Goal: Task Accomplishment & Management: Use online tool/utility

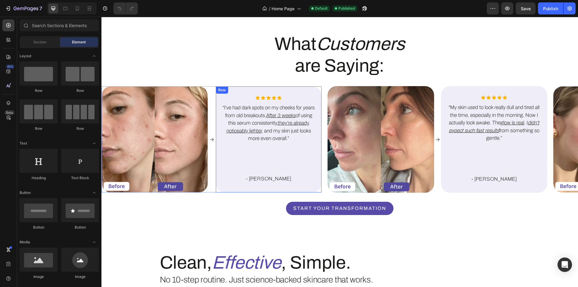
scroll to position [994, 0]
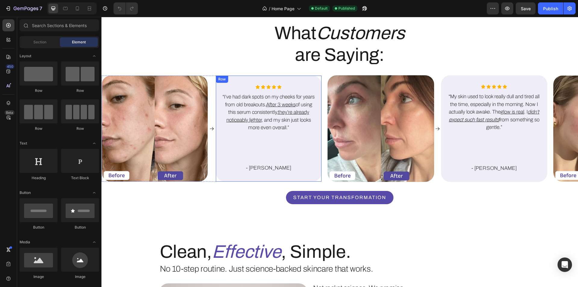
drag, startPoint x: 307, startPoint y: 213, endPoint x: 138, endPoint y: 229, distance: 169.7
click at [307, 182] on div "Icon Icon Icon Icon Icon Icon List “I’ve had dark spots on my cheeks for years …" at bounding box center [269, 129] width 106 height 106
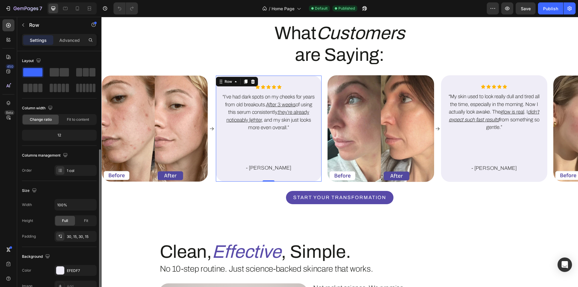
scroll to position [90, 0]
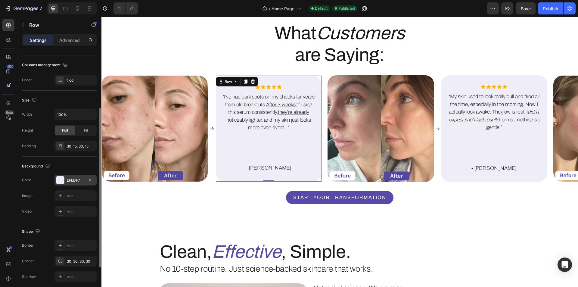
click at [61, 183] on div at bounding box center [60, 180] width 8 height 8
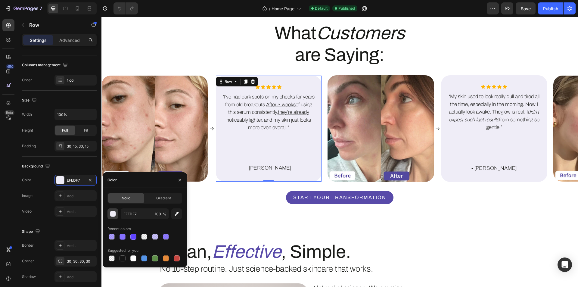
click at [111, 213] on div "button" at bounding box center [113, 214] width 6 height 6
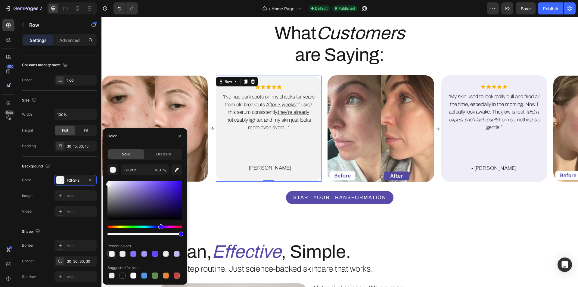
drag, startPoint x: 110, startPoint y: 184, endPoint x: 104, endPoint y: 183, distance: 5.8
click at [104, 183] on div "Solid Gradient F2F2F2 100 % Recent colors Suggested for you" at bounding box center [145, 214] width 84 height 131
click at [135, 173] on input "F2F2F2" at bounding box center [136, 169] width 31 height 11
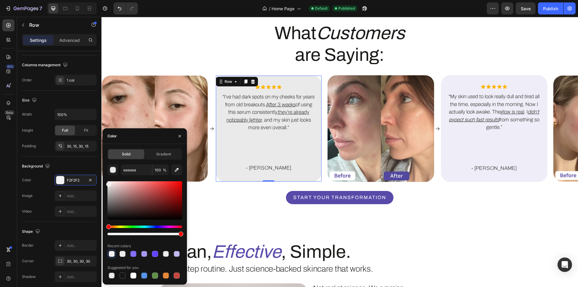
click at [133, 179] on div "eaeaea 100 % Recent colors Suggested for you" at bounding box center [144, 221] width 75 height 115
type input "EAEAEA"
click at [264, 240] on div "What Customers are Saying: Heading Row Image Icon Icon Icon Icon Icon Icon Icon…" at bounding box center [339, 131] width 477 height 219
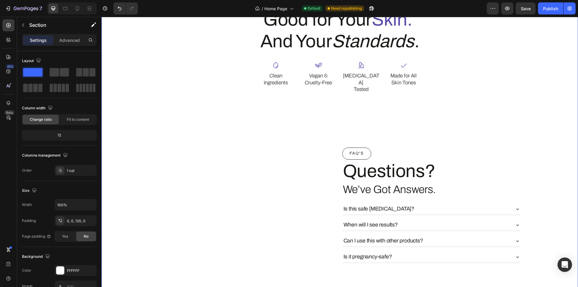
scroll to position [1385, 0]
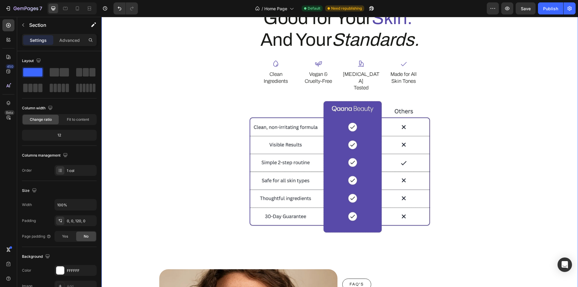
click at [147, 185] on div "Clean, Effective , Simple. Heading No 10-step routine. Just science-backed skin…" at bounding box center [340, 77] width 459 height 649
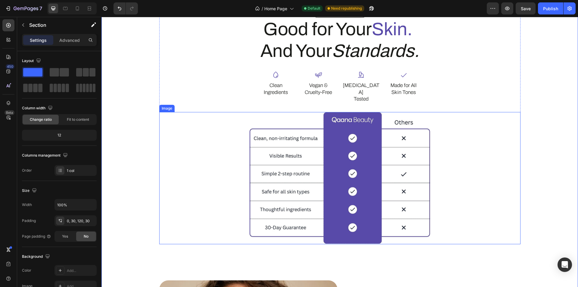
scroll to position [1355, 0]
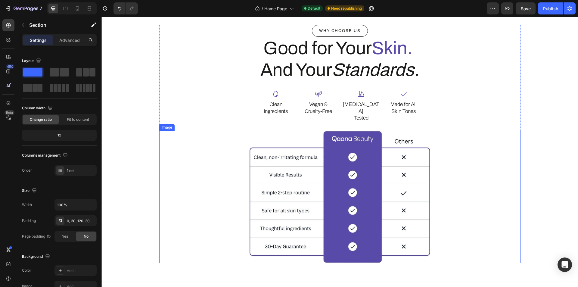
click at [181, 162] on div at bounding box center [339, 197] width 361 height 132
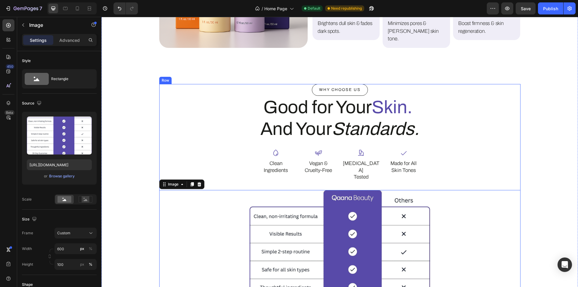
scroll to position [1295, 0]
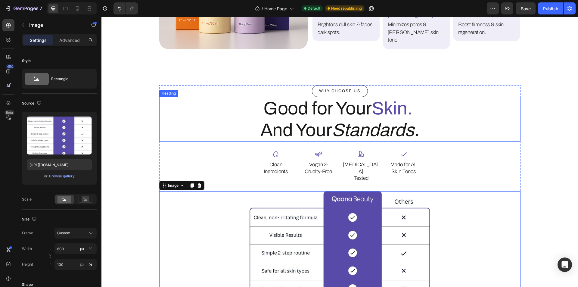
click at [279, 109] on h2 "Good for Your Skin. And Your Standards." at bounding box center [339, 119] width 361 height 45
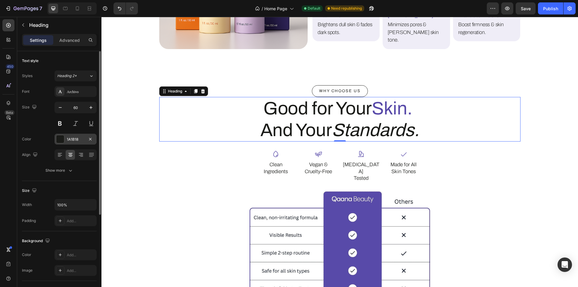
click at [72, 140] on div "1A1B18" at bounding box center [75, 139] width 17 height 5
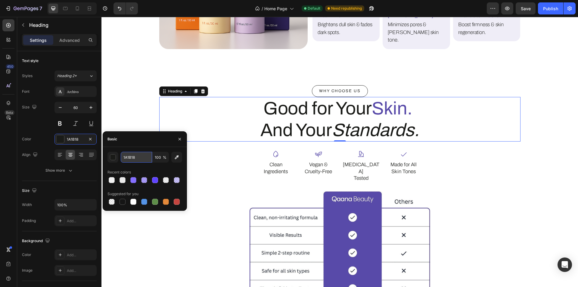
click at [130, 162] on input "1A1B18" at bounding box center [136, 157] width 31 height 11
drag, startPoint x: 220, startPoint y: 176, endPoint x: 285, endPoint y: 105, distance: 95.7
click at [220, 191] on div at bounding box center [339, 257] width 361 height 132
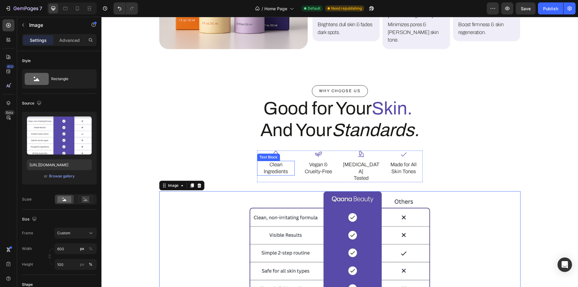
click at [272, 161] on p "Clean Ingredients" at bounding box center [276, 167] width 37 height 13
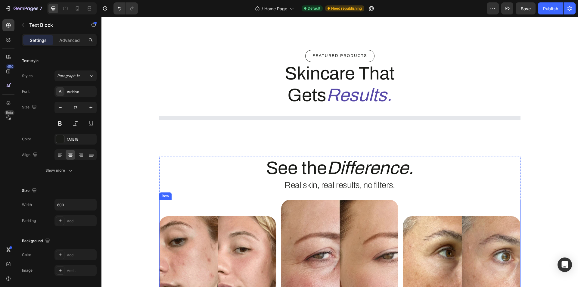
scroll to position [314, 0]
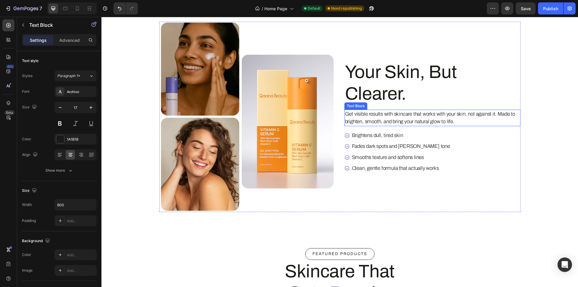
click at [387, 115] on p "Get visible results with skincare that works with your skin, not against it. Ma…" at bounding box center [432, 117] width 175 height 15
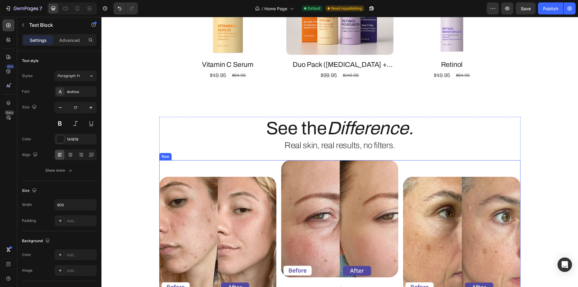
scroll to position [976, 0]
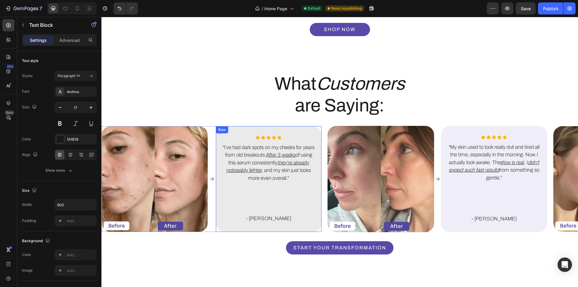
click at [231, 225] on div "Icon Icon Icon Icon Icon Icon List “I’ve had dark spots on my cheeks for years …" at bounding box center [269, 179] width 106 height 106
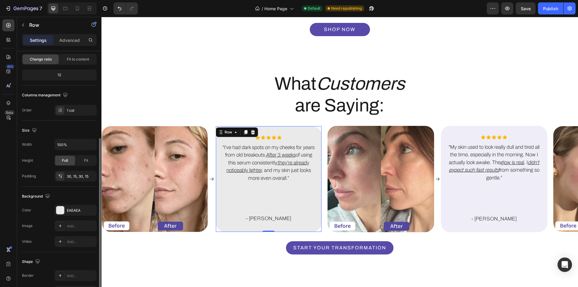
scroll to position [90, 0]
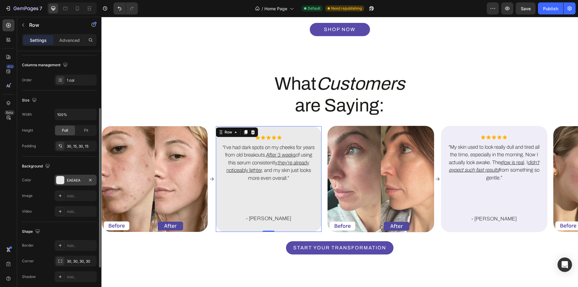
click at [71, 179] on div "EAEAEA" at bounding box center [75, 180] width 17 height 5
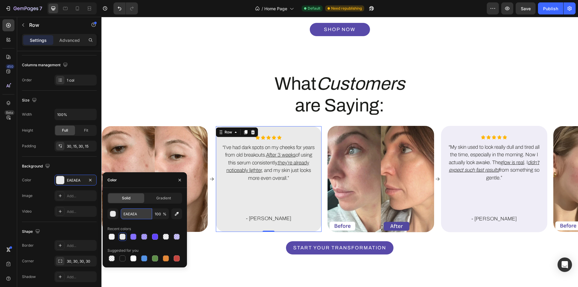
click at [135, 218] on input "EAEAEA" at bounding box center [136, 213] width 31 height 11
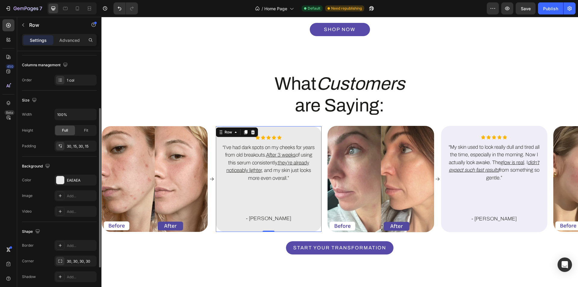
drag, startPoint x: 81, startPoint y: 164, endPoint x: 69, endPoint y: 180, distance: 20.2
click at [81, 164] on div "Background" at bounding box center [59, 166] width 75 height 10
click at [71, 181] on div "EAEAEA" at bounding box center [75, 180] width 17 height 5
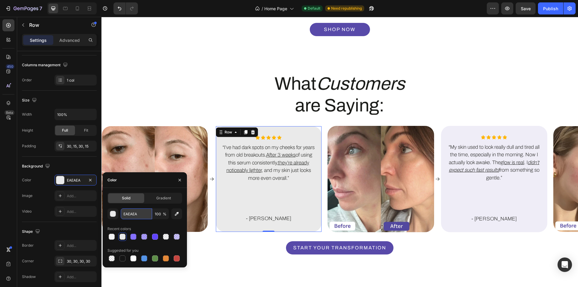
click at [131, 211] on input "EAEAEA" at bounding box center [136, 213] width 31 height 11
click at [466, 128] on div "Icon Icon Icon Icon Icon Icon List “My skin used to look really dull and tired …" at bounding box center [494, 179] width 107 height 107
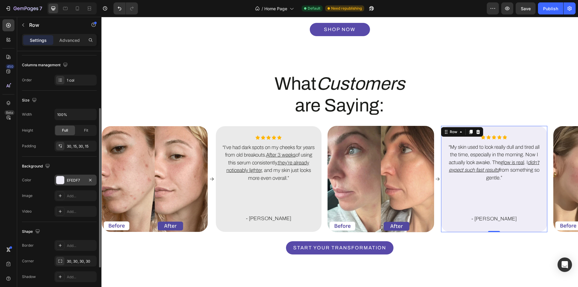
click at [79, 177] on div "EFEDF7" at bounding box center [76, 180] width 42 height 11
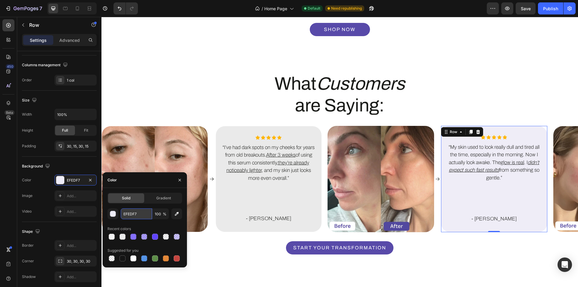
click at [134, 217] on input "EFEDF7" at bounding box center [136, 213] width 31 height 11
paste input "AEAEA"
type input "EAEAEA"
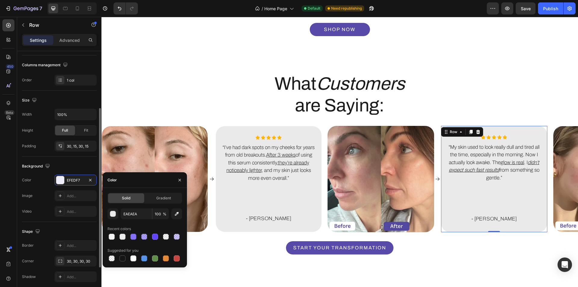
click at [75, 165] on div "Background" at bounding box center [59, 166] width 75 height 10
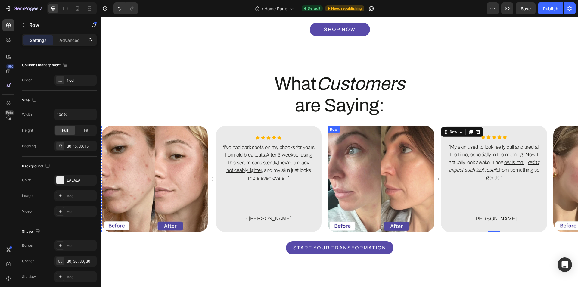
click at [437, 210] on div "Icon" at bounding box center [437, 179] width 5 height 107
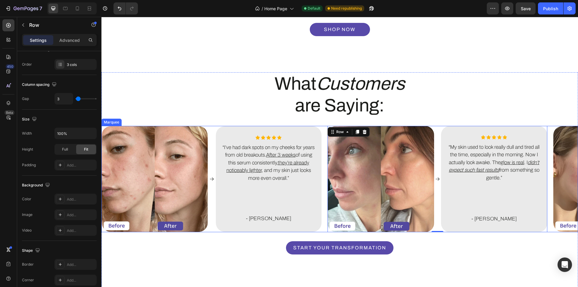
click at [322, 155] on div "Image Icon Icon Icon Icon Icon Icon Icon List “I’ve had dark spots on my cheeks…" at bounding box center [215, 179] width 226 height 106
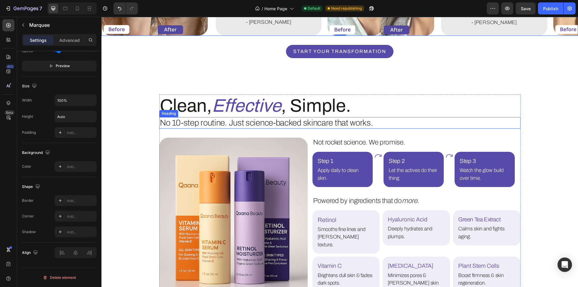
scroll to position [1247, 0]
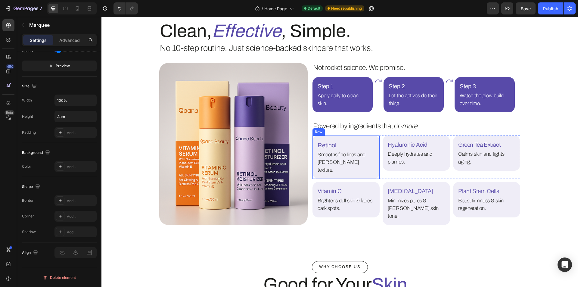
click at [336, 171] on div "[MEDICAL_DATA] Text Block Smooths fine lines and [PERSON_NAME] texture. Text Bl…" at bounding box center [346, 157] width 67 height 44
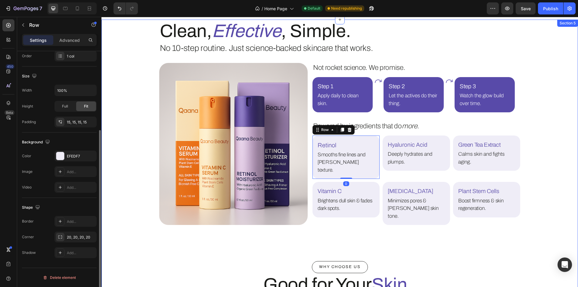
scroll to position [0, 0]
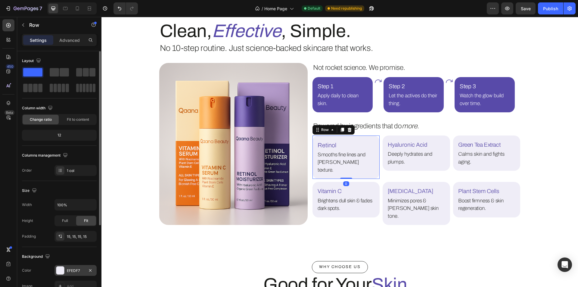
click at [69, 273] on div "EFEDF7" at bounding box center [75, 270] width 17 height 5
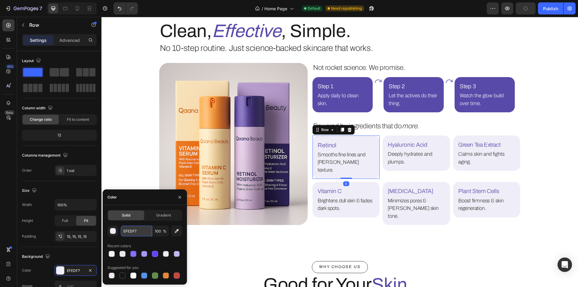
click at [131, 232] on input "EFEDF7" at bounding box center [136, 231] width 31 height 11
paste input "AEAEA"
type input "EAEAEA"
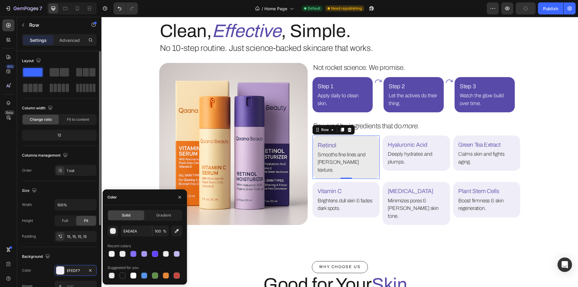
click at [53, 248] on div "Background The changes might be hidden by the video. Color EFEDF7 Image Add... …" at bounding box center [59, 279] width 75 height 65
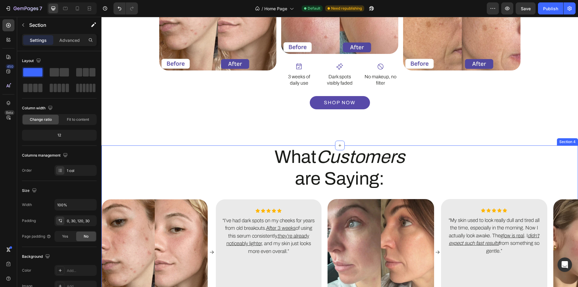
scroll to position [946, 0]
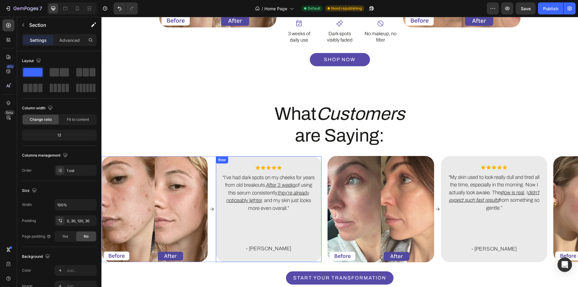
click at [223, 257] on div "Icon Icon Icon Icon Icon Icon List “I’ve had dark spots on my cheeks for years …" at bounding box center [269, 209] width 106 height 106
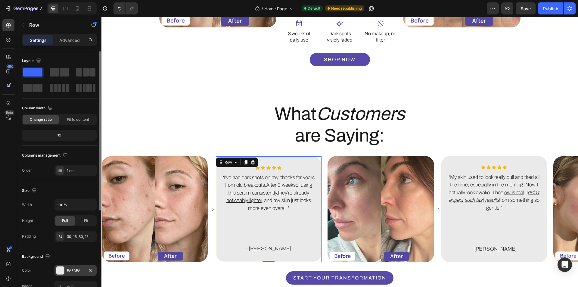
click at [61, 269] on div at bounding box center [60, 270] width 8 height 8
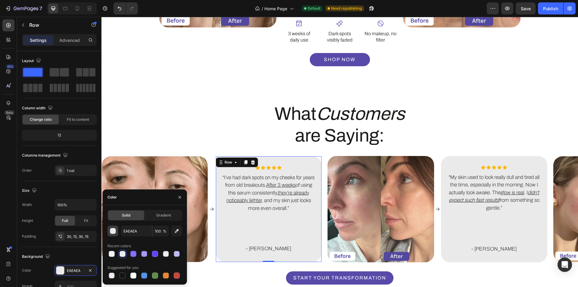
click at [114, 232] on div "button" at bounding box center [113, 231] width 6 height 6
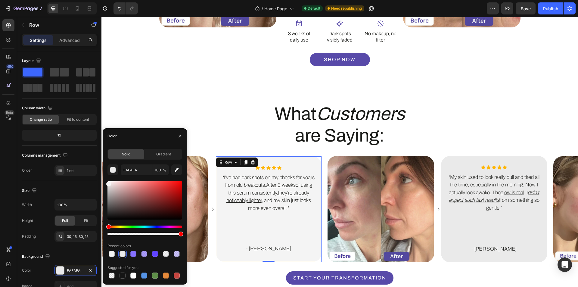
drag, startPoint x: 108, startPoint y: 185, endPoint x: 105, endPoint y: 182, distance: 3.9
click at [105, 182] on div "Solid Gradient EAEAEA 100 % Recent colors Suggested for you" at bounding box center [145, 214] width 84 height 131
click at [107, 183] on div at bounding box center [108, 184] width 5 height 5
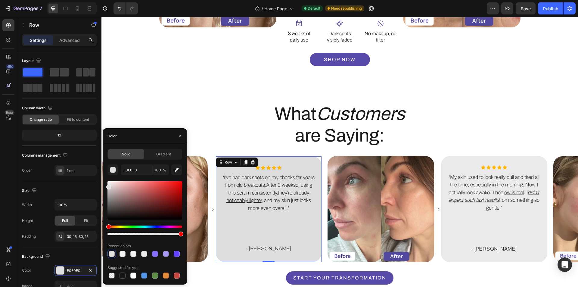
click at [107, 186] on div at bounding box center [108, 187] width 5 height 5
click at [131, 171] on input "DDDDDD" at bounding box center [136, 169] width 31 height 11
paste input "EAEAEA"
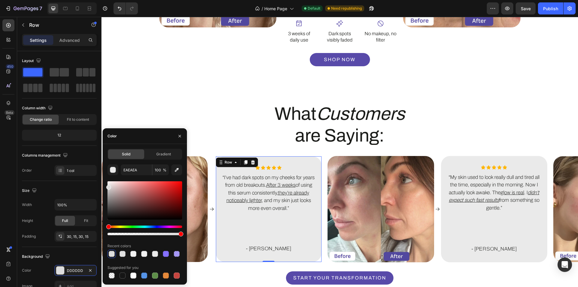
click at [153, 141] on div "Color" at bounding box center [145, 136] width 84 height 16
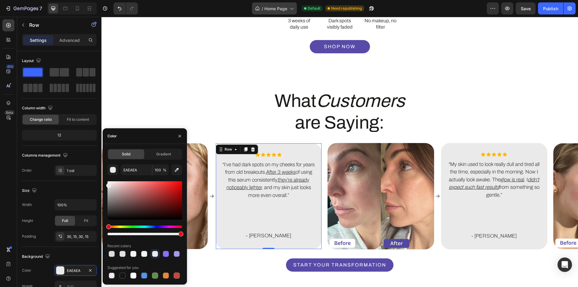
scroll to position [1067, 0]
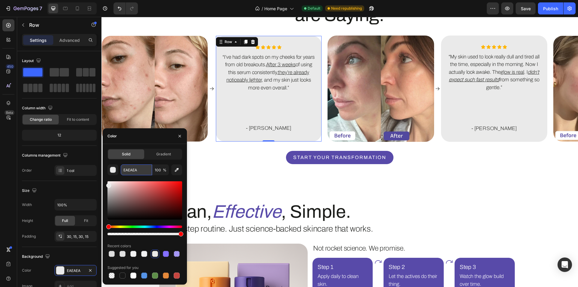
click at [133, 170] on input "EAEAEA" at bounding box center [136, 169] width 31 height 11
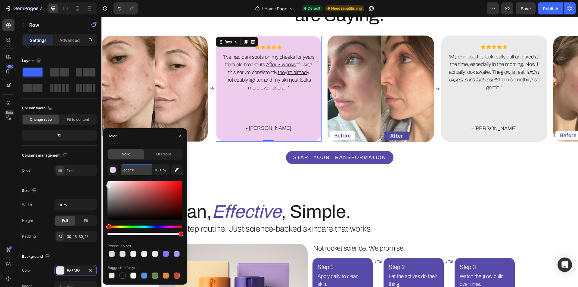
type input "ececec"
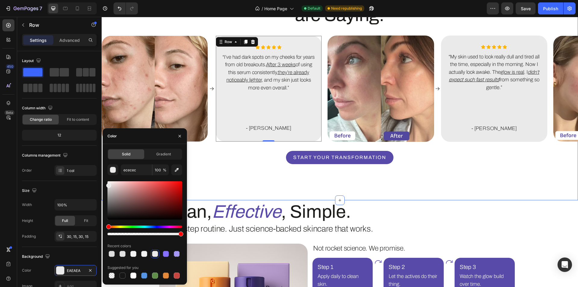
click at [256, 174] on div "What Customers are Saying: Heading Row Image Icon Icon Icon Icon Icon Icon Icon…" at bounding box center [339, 91] width 477 height 219
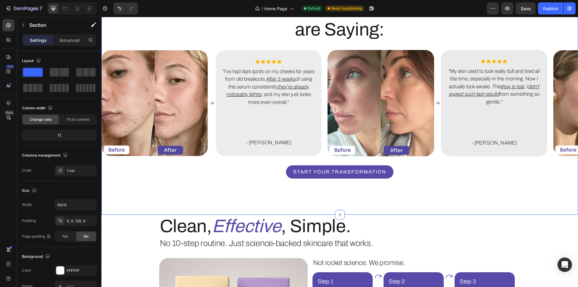
scroll to position [1036, 0]
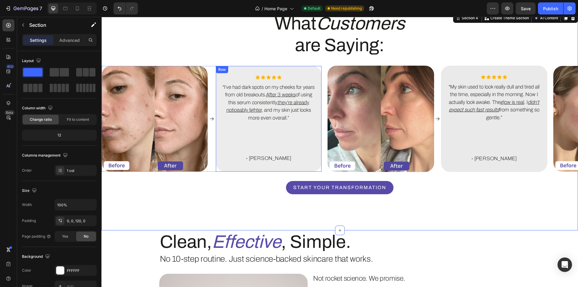
click at [218, 158] on div "Icon Icon Icon Icon Icon Icon List “I’ve had dark spots on my cheeks for years …" at bounding box center [269, 119] width 106 height 106
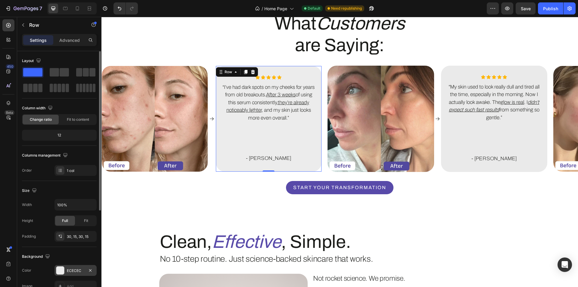
click at [71, 272] on div "ECECEC" at bounding box center [75, 270] width 17 height 5
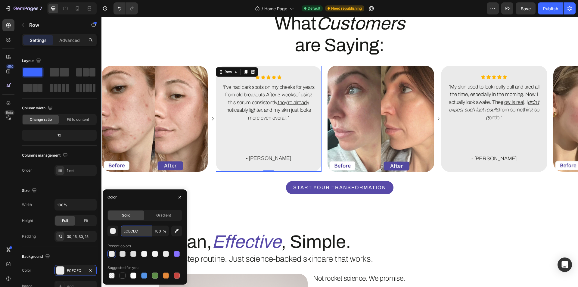
click at [145, 227] on input "ECECEC" at bounding box center [136, 231] width 31 height 11
click at [145, 239] on div "eeeeee 100 % Recent colors Suggested for you" at bounding box center [144, 253] width 75 height 54
type input "EEEEEE"
click at [237, 201] on div "What Customers are Saying: Heading Row Image Icon Icon Icon Icon Icon Icon Icon…" at bounding box center [339, 121] width 477 height 219
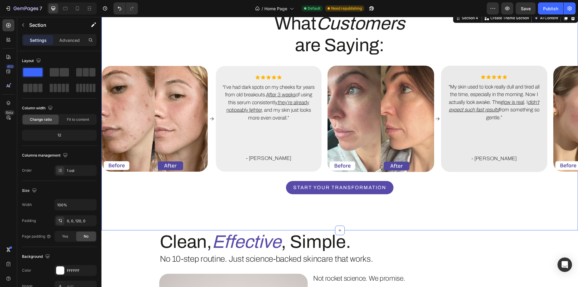
scroll to position [976, 0]
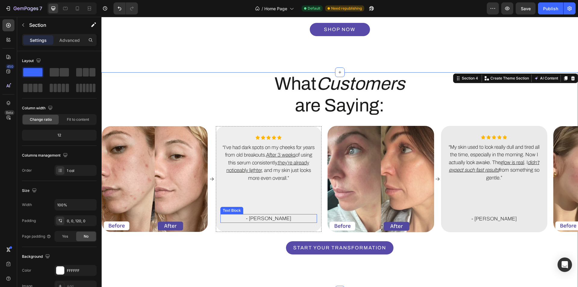
click at [233, 231] on div "Icon Icon Icon Icon Icon Icon List “I’ve had dark spots on my cheeks for years …" at bounding box center [269, 179] width 106 height 106
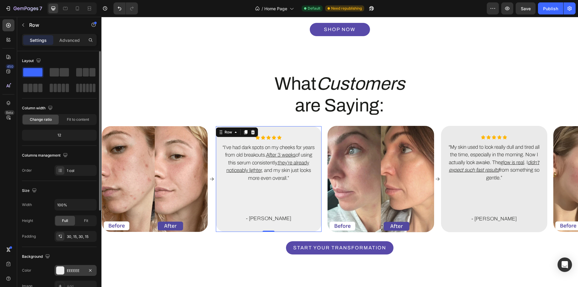
click at [72, 270] on div "EEEEEE" at bounding box center [75, 270] width 17 height 5
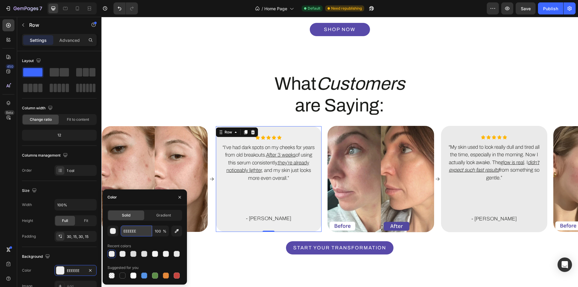
click at [130, 235] on input "EEEEEE" at bounding box center [136, 231] width 31 height 11
click at [466, 227] on div "Icon Icon Icon Icon Icon Icon List “My skin used to look really dull and tired …" at bounding box center [494, 179] width 107 height 107
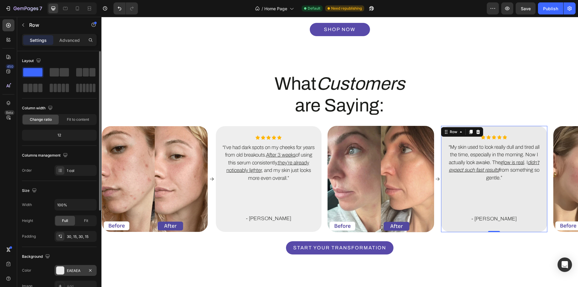
click at [77, 271] on div "EAEAEA" at bounding box center [75, 270] width 17 height 5
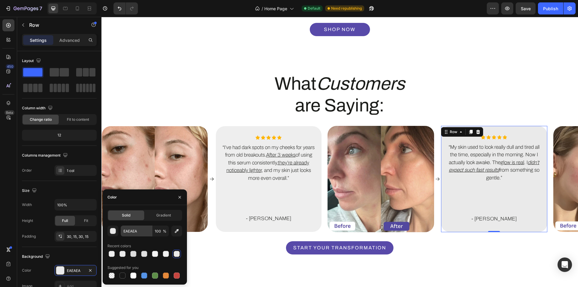
click at [110, 253] on div at bounding box center [112, 254] width 6 height 6
type input "EEEEEE"
click at [438, 219] on div "Icon" at bounding box center [437, 179] width 5 height 107
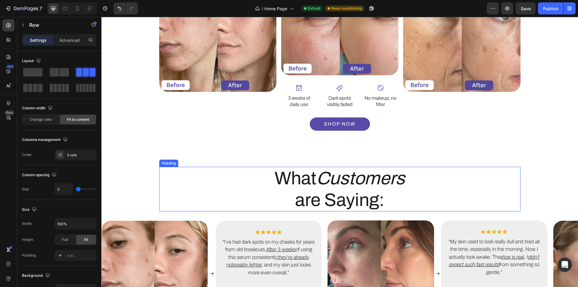
scroll to position [881, 0]
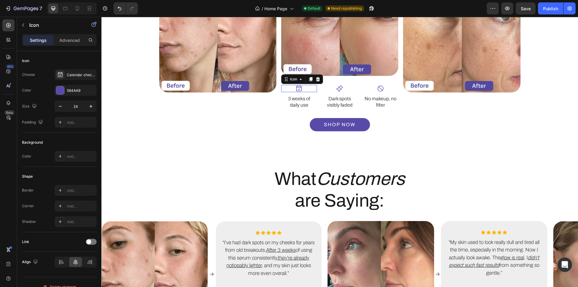
click at [301, 90] on div "Icon 0" at bounding box center [299, 88] width 36 height 7
click at [62, 94] on div at bounding box center [60, 90] width 8 height 8
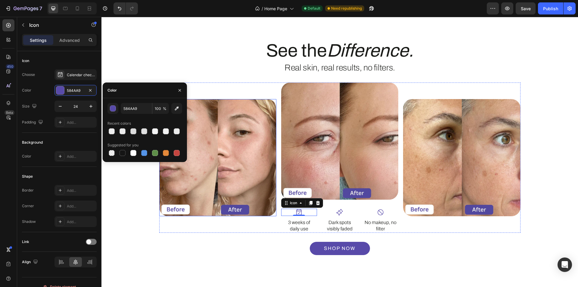
scroll to position [670, 0]
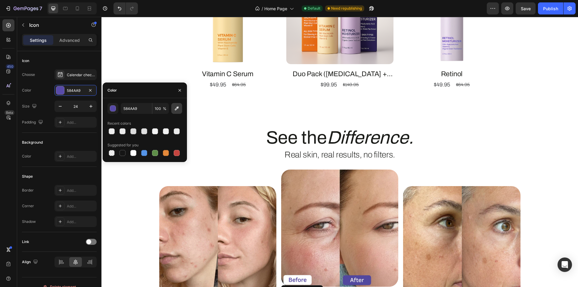
click at [177, 108] on icon "button" at bounding box center [177, 108] width 6 height 6
type input "1A1B18"
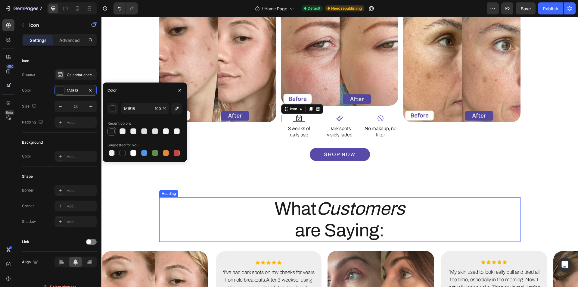
scroll to position [851, 0]
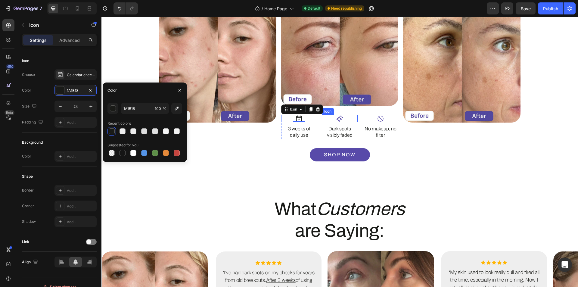
click at [341, 118] on div "Icon" at bounding box center [340, 118] width 36 height 7
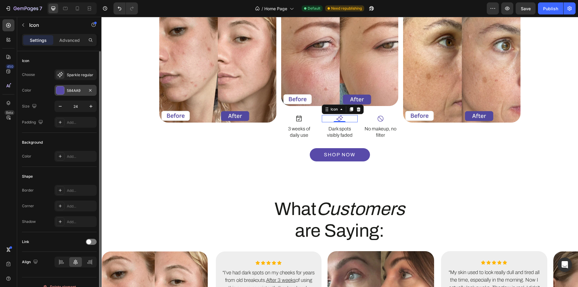
click at [57, 92] on div at bounding box center [60, 90] width 8 height 8
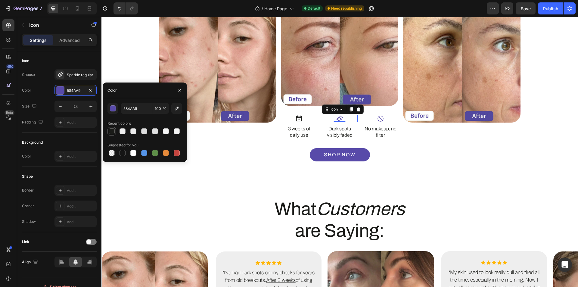
click at [113, 130] on div at bounding box center [112, 131] width 6 height 6
type input "1A1B18"
click at [382, 120] on div "Icon" at bounding box center [381, 118] width 36 height 7
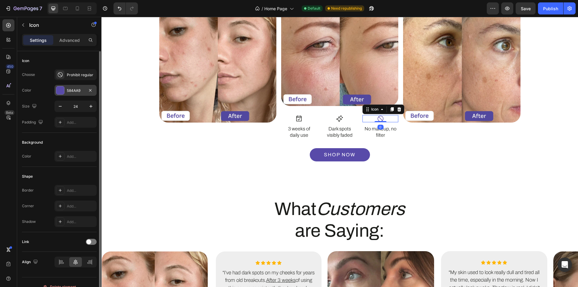
click at [59, 92] on div at bounding box center [60, 90] width 8 height 8
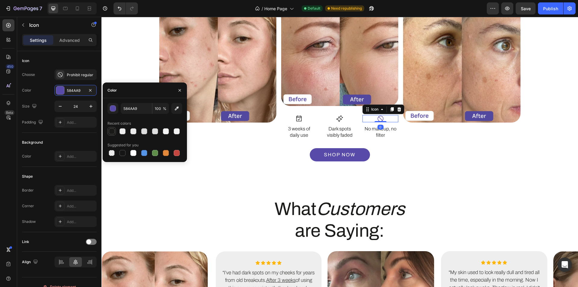
drag, startPoint x: 108, startPoint y: 131, endPoint x: 92, endPoint y: 142, distance: 19.4
click at [108, 131] on div at bounding box center [111, 131] width 7 height 7
type input "1A1B18"
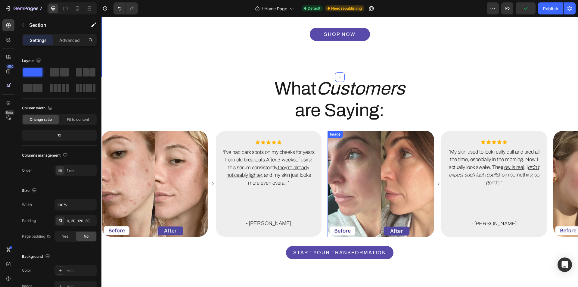
scroll to position [1062, 0]
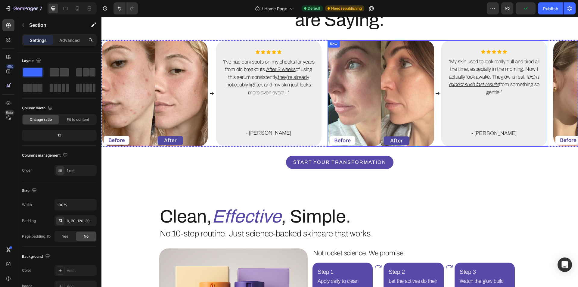
click at [437, 136] on div "Icon" at bounding box center [437, 93] width 5 height 107
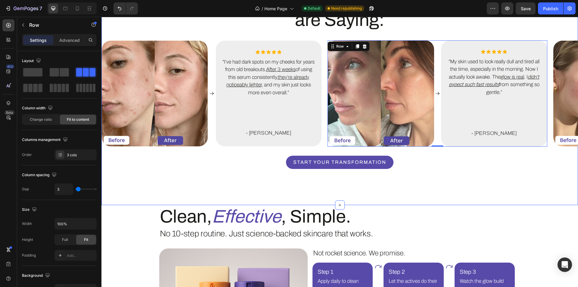
click at [126, 152] on div "start your transformation Button" at bounding box center [339, 158] width 477 height 22
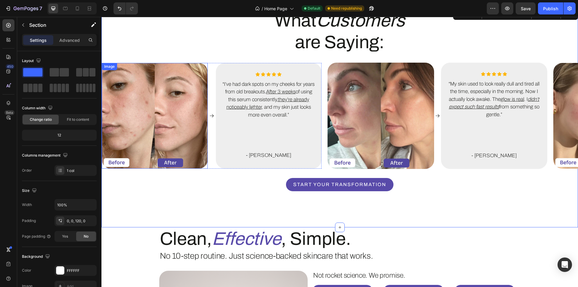
scroll to position [1001, 0]
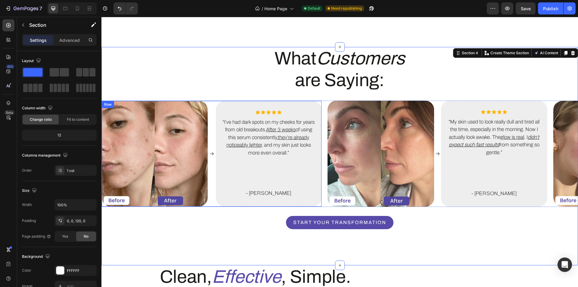
drag, startPoint x: 212, startPoint y: 194, endPoint x: 113, endPoint y: 123, distance: 122.2
click at [213, 194] on div "Icon" at bounding box center [211, 154] width 5 height 106
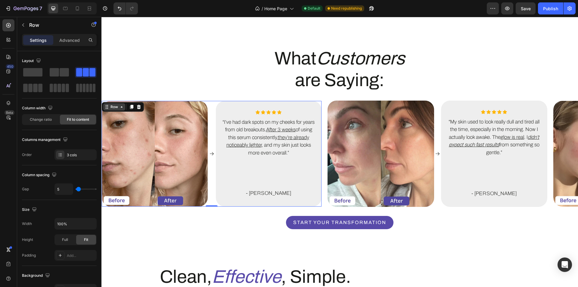
click at [110, 105] on div "Row" at bounding box center [114, 106] width 10 height 5
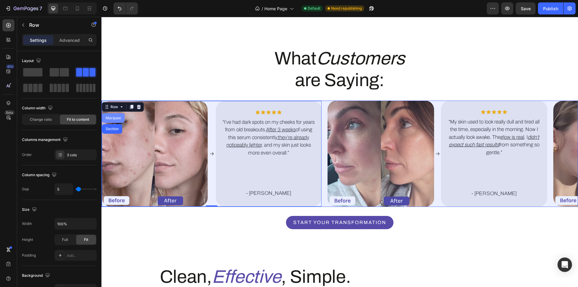
click at [116, 117] on div "Marquee" at bounding box center [113, 118] width 18 height 4
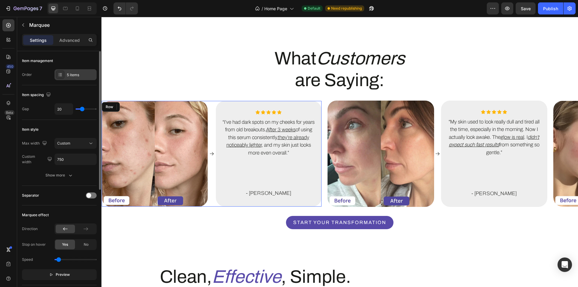
drag, startPoint x: 64, startPoint y: 77, endPoint x: 68, endPoint y: 80, distance: 4.7
click at [64, 77] on div "5 items" at bounding box center [76, 74] width 42 height 11
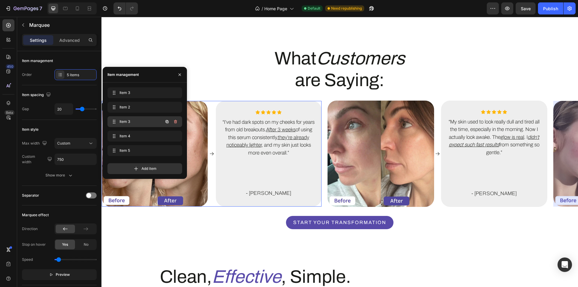
click at [149, 121] on span "Item 3" at bounding box center [137, 121] width 34 height 5
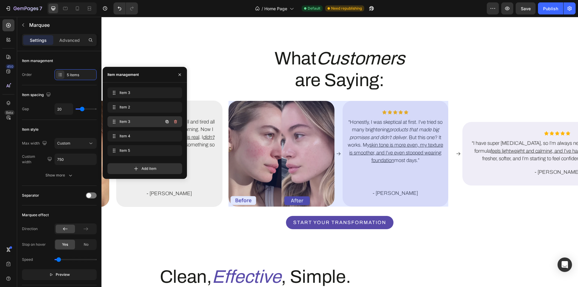
scroll to position [0, 326]
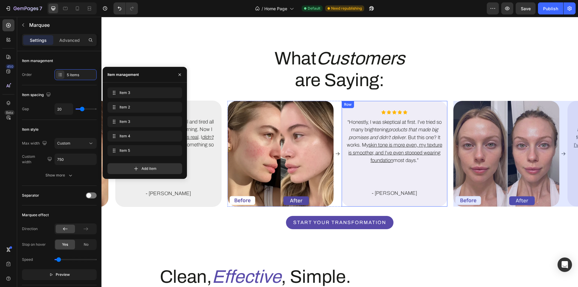
click at [416, 203] on div "Icon Icon Icon Icon Icon Icon List “Honestly, I was skeptical at first. I’ve tr…" at bounding box center [395, 154] width 106 height 106
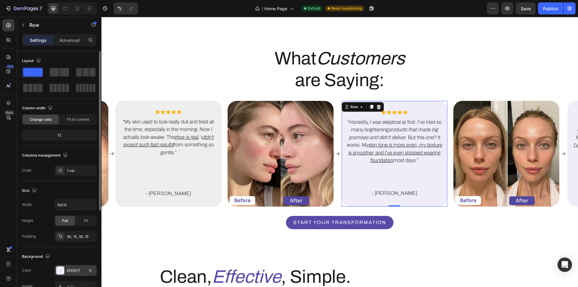
click at [62, 272] on div at bounding box center [60, 270] width 8 height 8
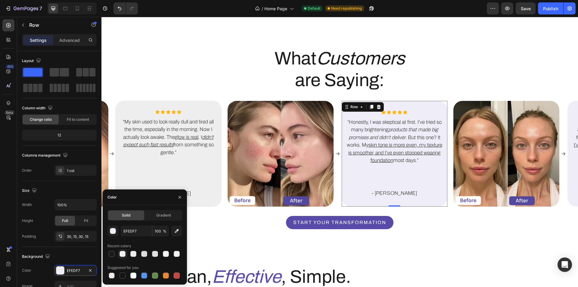
click at [123, 256] on div at bounding box center [123, 254] width 6 height 6
type input "EEEEEE"
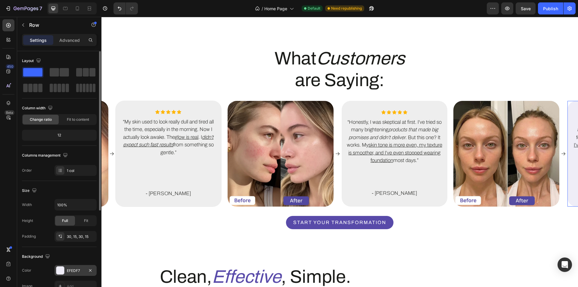
click at [58, 268] on div at bounding box center [60, 270] width 8 height 8
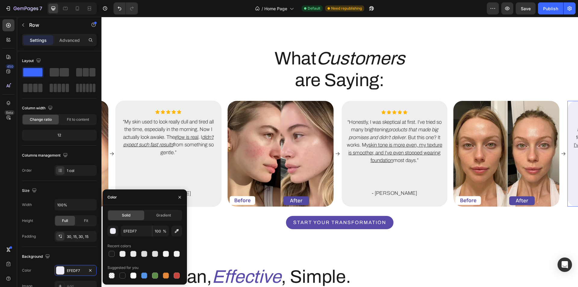
click at [124, 254] on div at bounding box center [123, 254] width 6 height 6
type input "EEEEEE"
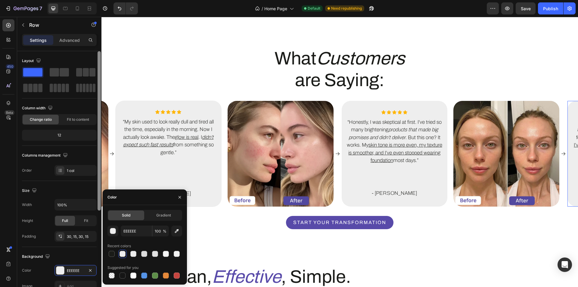
drag, startPoint x: 75, startPoint y: 254, endPoint x: 99, endPoint y: 252, distance: 24.2
click at [76, 254] on div "Background" at bounding box center [59, 257] width 75 height 10
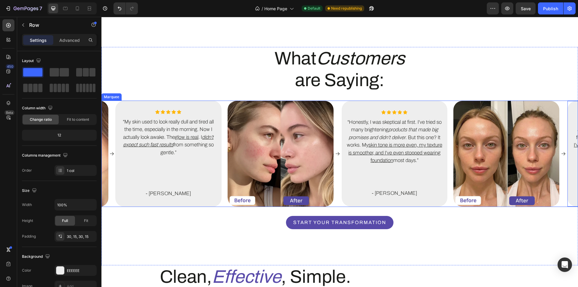
click at [224, 204] on div "Image Icon Icon Icon Icon Icon Icon Icon List “My skin used to look really dull…" at bounding box center [115, 154] width 226 height 107
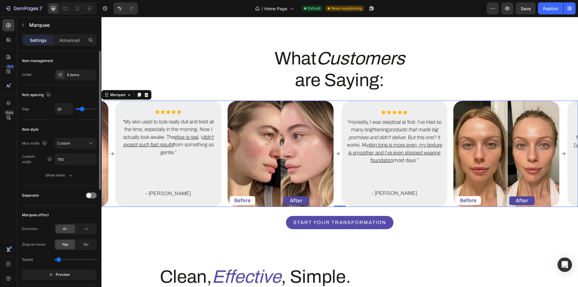
click at [83, 120] on div "Item management Order 5 items" at bounding box center [59, 153] width 75 height 66
click at [83, 76] on div "5 items" at bounding box center [81, 74] width 28 height 5
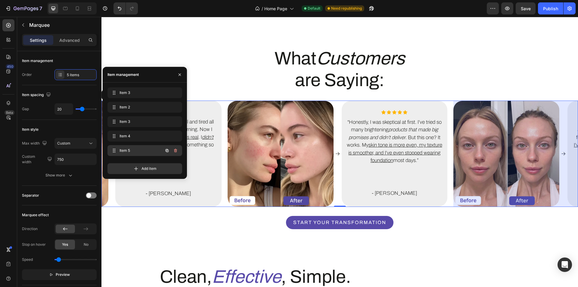
click at [120, 145] on div "Item 5 Item 5" at bounding box center [144, 150] width 75 height 11
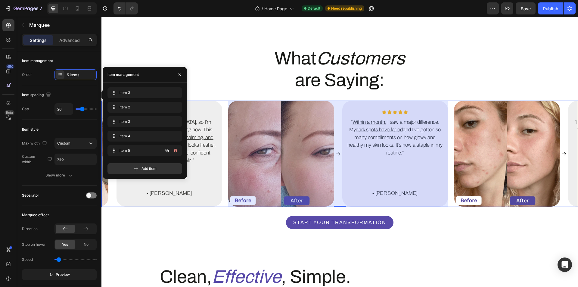
scroll to position [0, 777]
click at [425, 224] on div "start your transformation Button" at bounding box center [339, 222] width 477 height 13
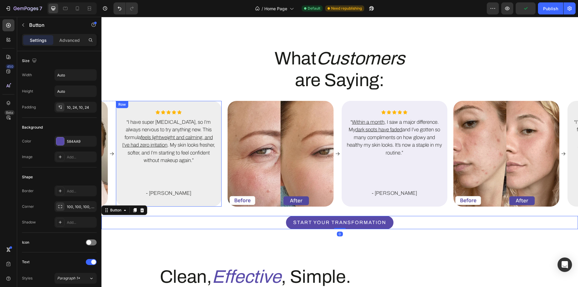
click at [183, 179] on div "Icon Icon Icon Icon Icon Icon List “I have super [MEDICAL_DATA], so I’m always …" at bounding box center [168, 154] width 97 height 88
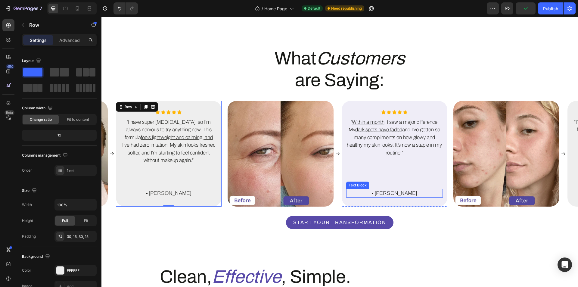
click at [346, 190] on div "- [PERSON_NAME]" at bounding box center [394, 193] width 97 height 9
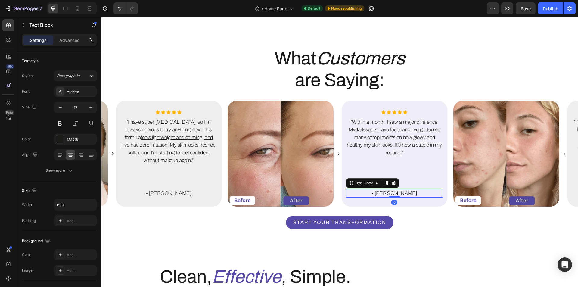
click at [347, 198] on div "Icon Icon Icon Icon Icon Icon List “ Within a month , I saw a major difference.…" at bounding box center [395, 154] width 106 height 106
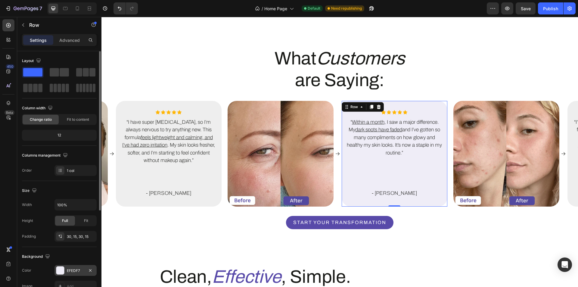
click at [61, 270] on div at bounding box center [60, 270] width 8 height 8
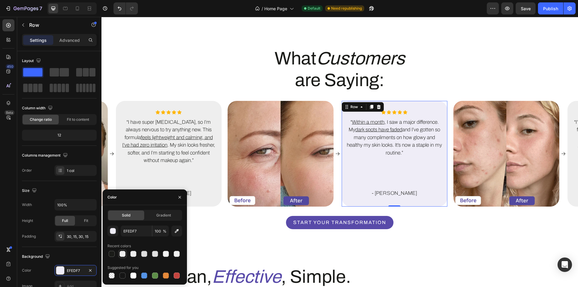
click at [120, 252] on div at bounding box center [123, 254] width 6 height 6
type input "EEEEEE"
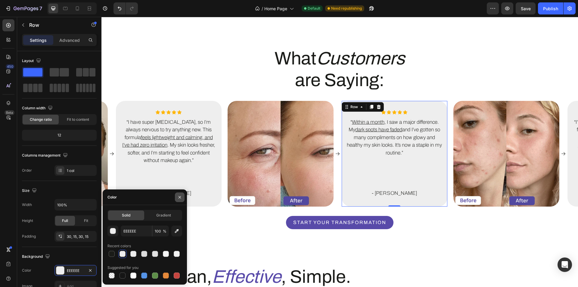
drag, startPoint x: 182, startPoint y: 199, endPoint x: 80, endPoint y: 178, distance: 103.9
click at [182, 199] on icon "button" at bounding box center [179, 197] width 5 height 5
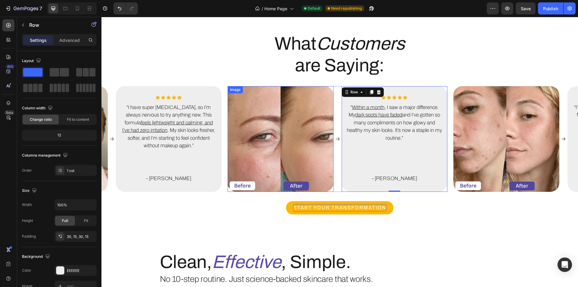
scroll to position [1032, 0]
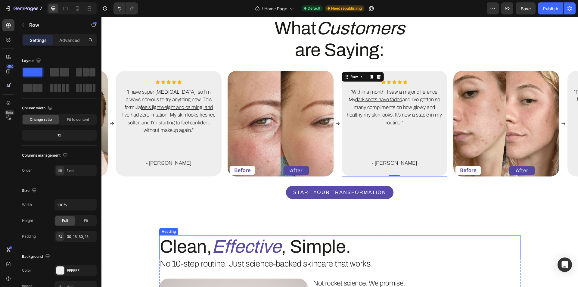
click at [264, 250] on icon "Effective" at bounding box center [246, 247] width 69 height 20
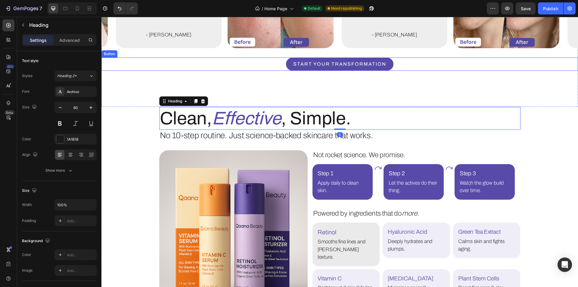
scroll to position [1122, 0]
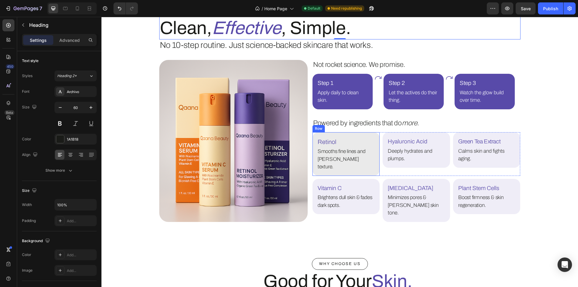
click at [373, 166] on div "[MEDICAL_DATA] Text Block Smooths fine lines and [PERSON_NAME] texture. Text Bl…" at bounding box center [346, 154] width 67 height 44
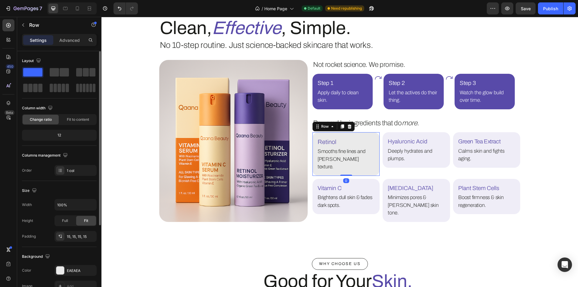
drag, startPoint x: 62, startPoint y: 269, endPoint x: 82, endPoint y: 260, distance: 21.5
click at [63, 269] on div at bounding box center [60, 270] width 8 height 8
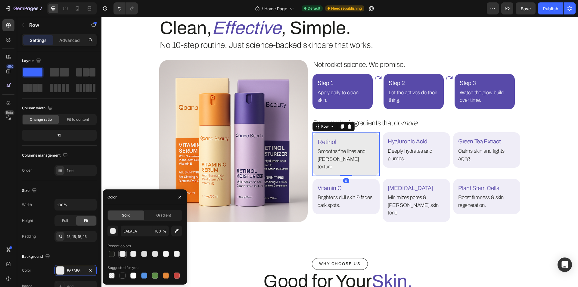
click at [122, 254] on div at bounding box center [123, 254] width 6 height 6
type input "EEEEEE"
click at [406, 167] on div "[MEDICAL_DATA] Text Block Deeply hydrates and plumps. Text Block Row Row" at bounding box center [416, 150] width 67 height 36
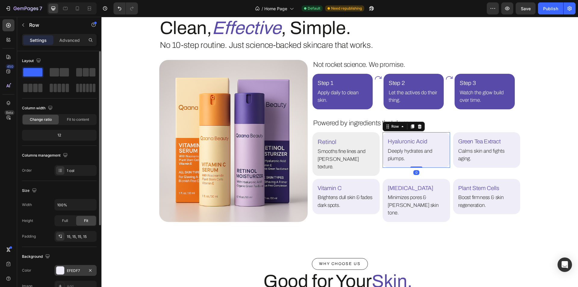
click at [59, 271] on div at bounding box center [60, 270] width 8 height 8
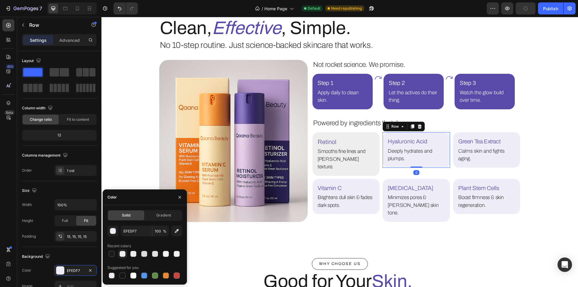
click at [120, 254] on div at bounding box center [123, 254] width 6 height 6
type input "EEEEEE"
click at [464, 167] on div "Green Tea Extract Text Block Calms skin and fights aging. Text Block Row Row" at bounding box center [486, 150] width 67 height 36
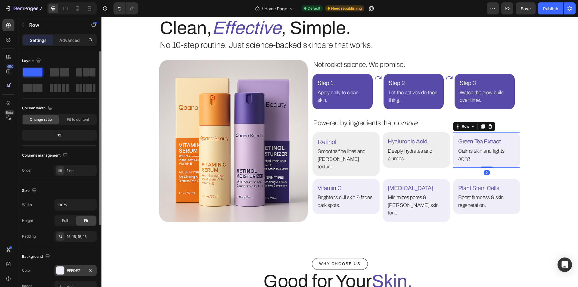
click at [61, 272] on div at bounding box center [60, 270] width 8 height 8
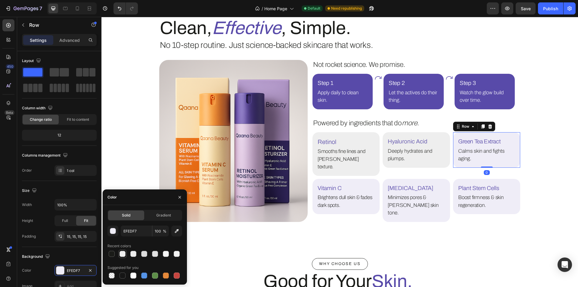
drag, startPoint x: 124, startPoint y: 255, endPoint x: 86, endPoint y: 242, distance: 40.1
click at [124, 255] on div at bounding box center [123, 254] width 6 height 6
type input "EEEEEE"
click at [359, 205] on div "Vitamin C Text Block Brightens dull skin & fades dark spots. Text Block Row Row" at bounding box center [346, 197] width 67 height 36
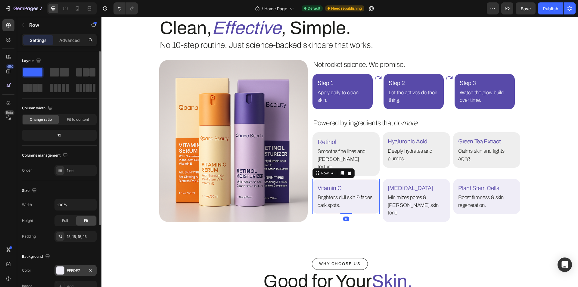
click at [62, 272] on div at bounding box center [60, 270] width 8 height 8
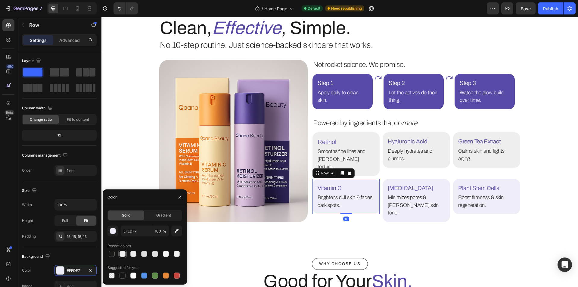
click at [120, 251] on div at bounding box center [123, 254] width 6 height 6
type input "EEEEEE"
click at [405, 206] on div "[MEDICAL_DATA] Text Block Minimizes pores & [PERSON_NAME] skin tone. Text Block…" at bounding box center [416, 200] width 67 height 43
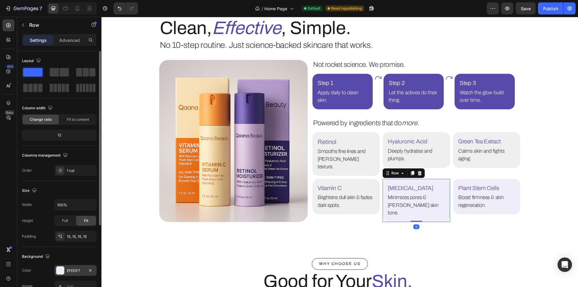
click at [61, 271] on div at bounding box center [60, 270] width 8 height 8
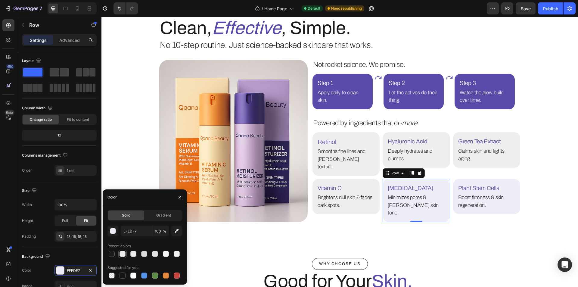
click at [121, 252] on div at bounding box center [123, 254] width 6 height 6
type input "EEEEEE"
click at [507, 204] on div "Plant Stem Cells Text Block Boost firmness & skin regeneration. Text Block Row …" at bounding box center [486, 197] width 67 height 36
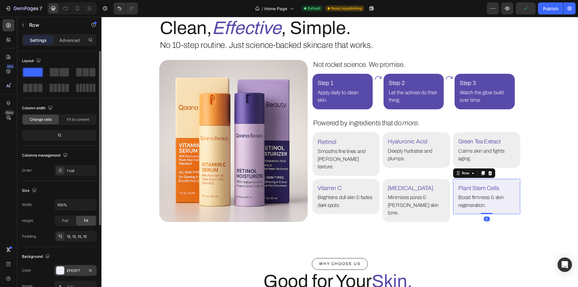
click at [61, 273] on div at bounding box center [60, 270] width 8 height 8
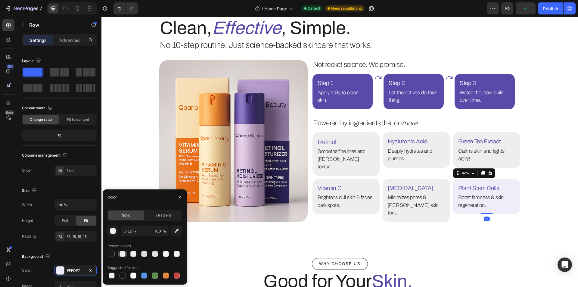
click at [121, 253] on div at bounding box center [123, 254] width 6 height 6
type input "EEEEEE"
click at [344, 107] on div "Step 1 Text Block Apply daily to clean skin. Text Block Row Row" at bounding box center [343, 92] width 60 height 36
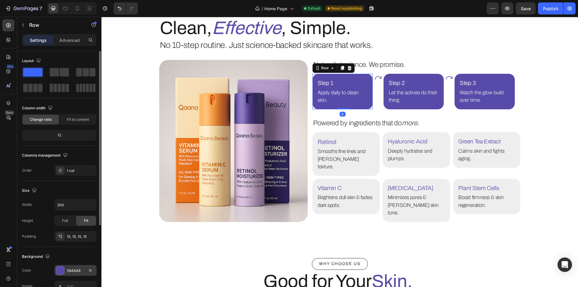
click at [61, 273] on div at bounding box center [60, 270] width 8 height 8
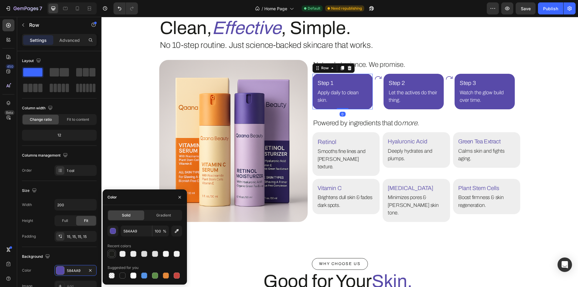
click at [112, 253] on div at bounding box center [112, 254] width 6 height 6
type input "1A1B18"
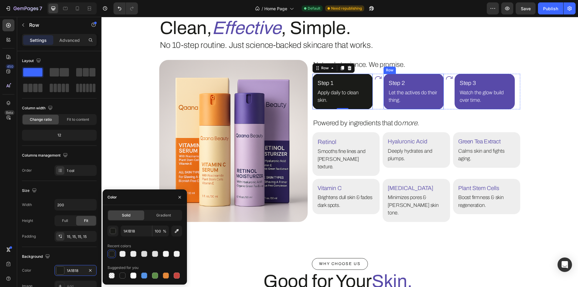
click at [423, 109] on div "Step 2 Text Block Let the actives do their thing. Text Block Row Row" at bounding box center [414, 92] width 60 height 36
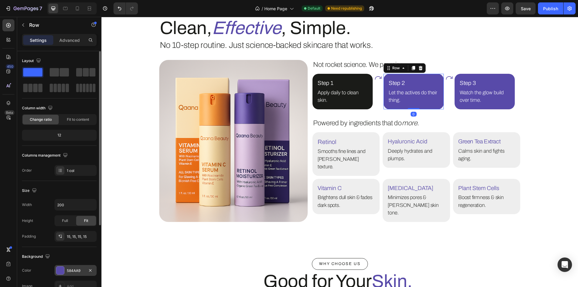
click at [60, 274] on div at bounding box center [60, 270] width 8 height 8
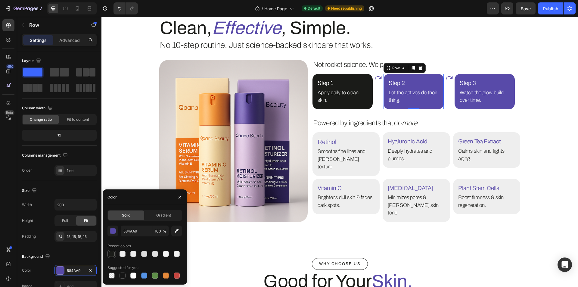
click at [113, 257] on div at bounding box center [111, 254] width 8 height 8
type input "1A1B18"
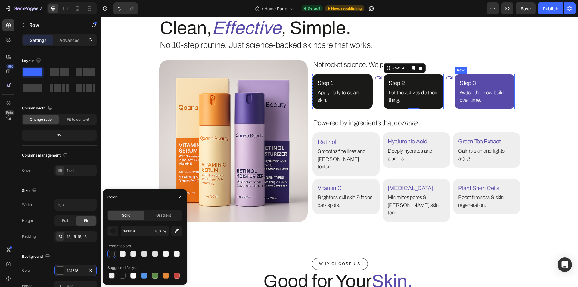
click at [494, 109] on div "Step 3 Text Block Watch the glow build over time. Text Block Row Row" at bounding box center [485, 92] width 60 height 36
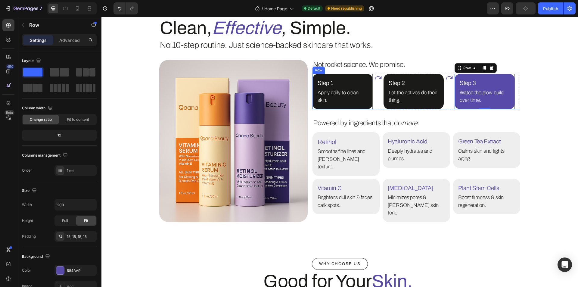
click at [366, 106] on div "Step 1 Text Block Apply daily to clean skin. Text Block Row Row" at bounding box center [343, 92] width 60 height 36
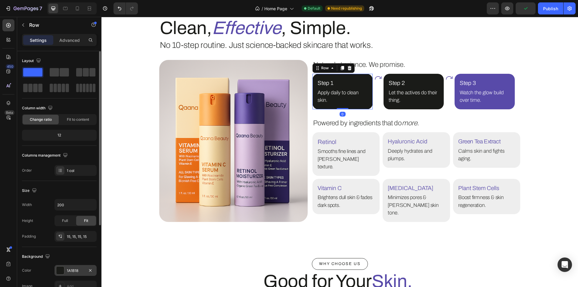
click at [77, 266] on div "1A1B18" at bounding box center [76, 270] width 42 height 11
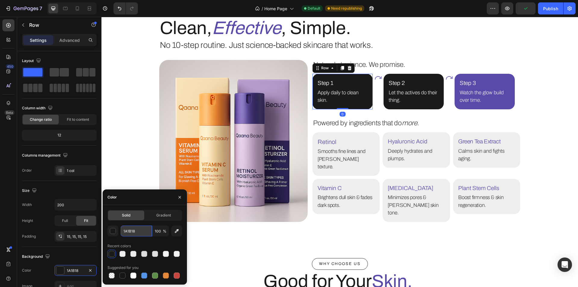
click at [134, 235] on input "1A1B18" at bounding box center [136, 231] width 31 height 11
paste input "212326"
type input "212326"
click at [138, 244] on div "Recent colors" at bounding box center [144, 246] width 75 height 10
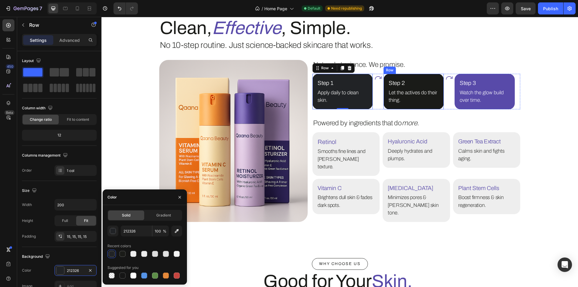
click at [410, 107] on div "Step 2 Text Block Let the actives do their thing. Text Block Row Row" at bounding box center [414, 92] width 60 height 36
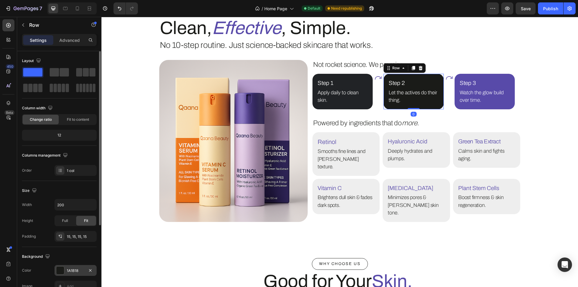
click at [69, 274] on div "1A1B18" at bounding box center [76, 270] width 42 height 11
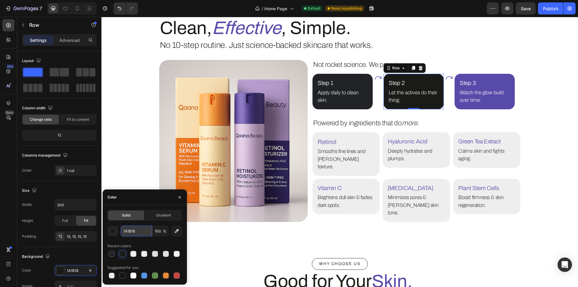
click at [139, 233] on input "1A1B18" at bounding box center [136, 231] width 31 height 11
paste input "212326"
type input "212326"
click at [145, 242] on div "Recent colors" at bounding box center [144, 246] width 75 height 10
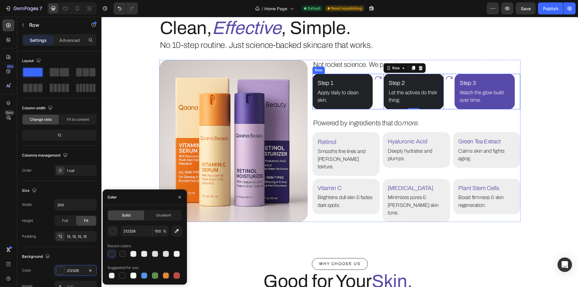
click at [460, 104] on p "Watch the glow build over time." at bounding box center [485, 96] width 50 height 15
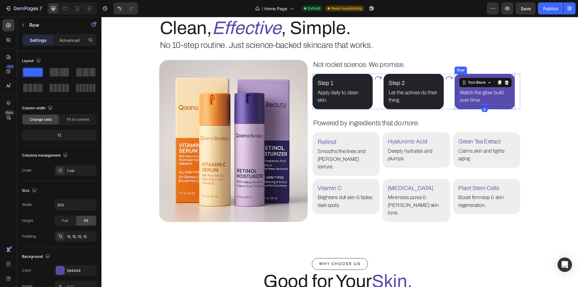
click at [459, 108] on div "Step 3 Text Block Watch the glow build over time. Text Block 0 Row Row" at bounding box center [485, 92] width 60 height 36
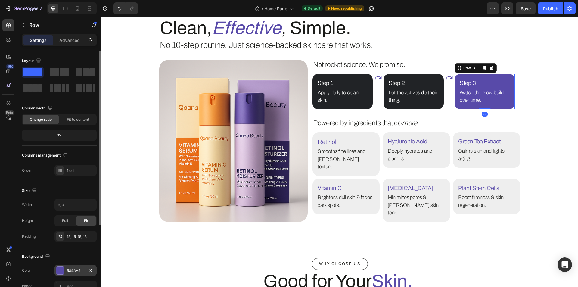
click at [61, 272] on div at bounding box center [60, 270] width 8 height 8
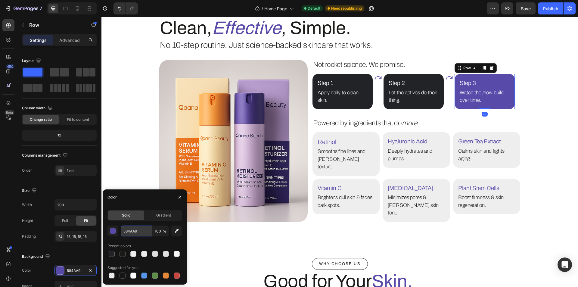
click at [137, 234] on input "584AA9" at bounding box center [136, 231] width 31 height 11
paste input "212326"
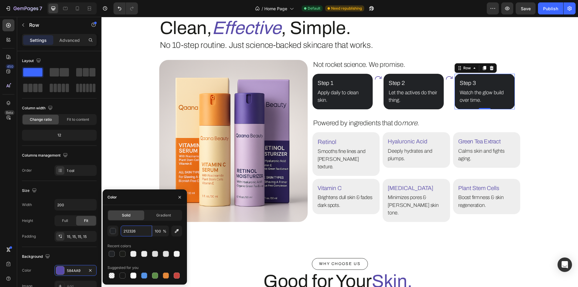
type input "212326"
click at [142, 244] on div "Recent colors" at bounding box center [144, 246] width 75 height 10
click at [377, 78] on icon at bounding box center [378, 78] width 8 height 8
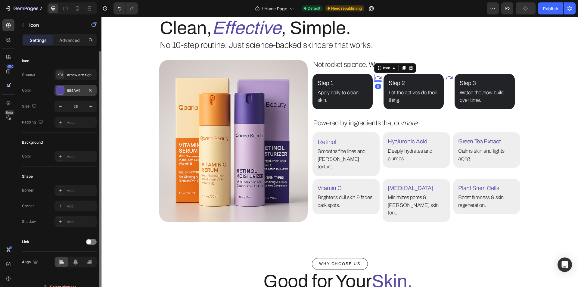
click at [61, 86] on div at bounding box center [60, 90] width 8 height 8
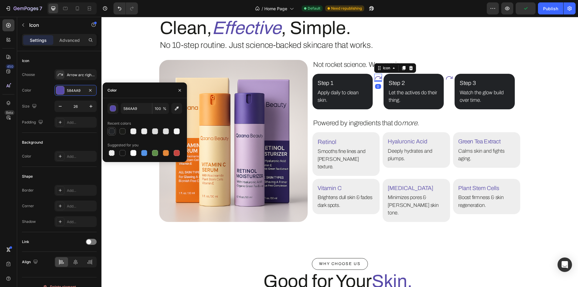
click at [108, 130] on div at bounding box center [111, 131] width 8 height 8
type input "212326"
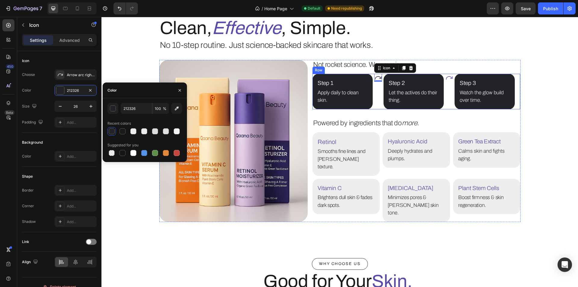
click at [448, 78] on icon at bounding box center [449, 77] width 7 height 3
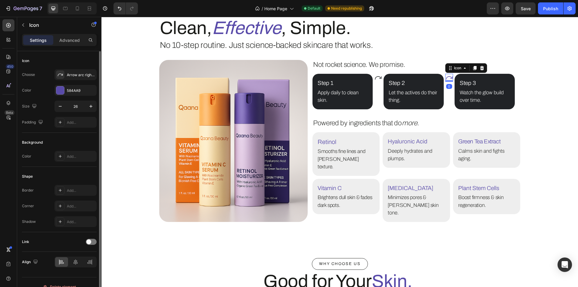
click at [58, 97] on div "Choose Arrow arc right regular Color 584AA9 Size 26 Padding Add..." at bounding box center [59, 98] width 75 height 58
click at [60, 92] on div at bounding box center [60, 90] width 8 height 8
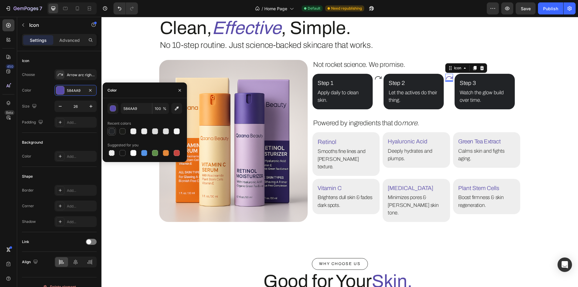
click at [111, 131] on div at bounding box center [112, 131] width 6 height 6
type input "212326"
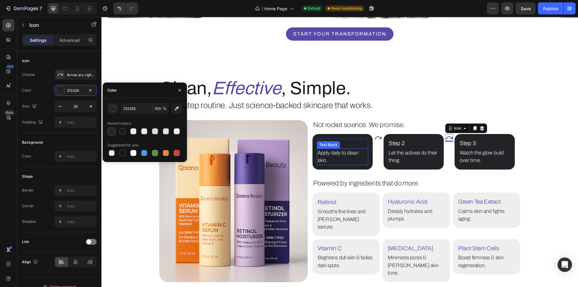
click at [334, 161] on p "Apply daily to clean skin." at bounding box center [343, 156] width 50 height 15
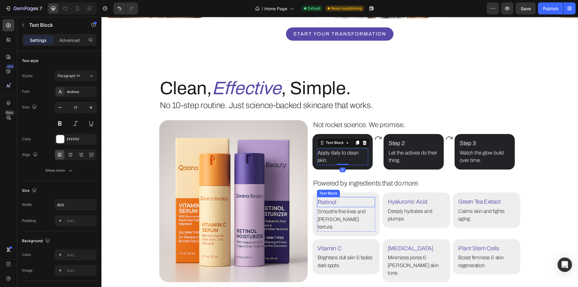
click at [341, 201] on p "Retinol" at bounding box center [346, 202] width 57 height 9
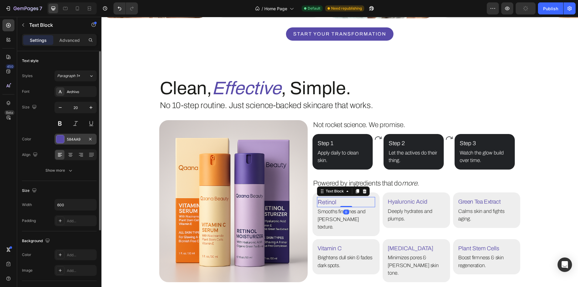
drag, startPoint x: 61, startPoint y: 142, endPoint x: 1, endPoint y: 144, distance: 60.3
click at [61, 142] on div at bounding box center [60, 139] width 8 height 8
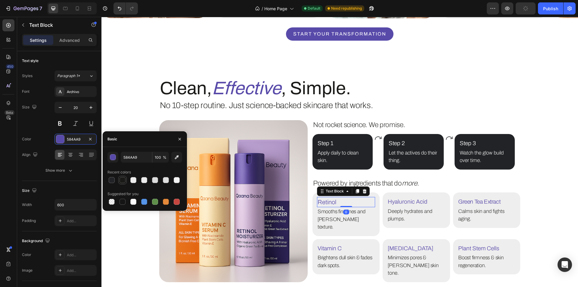
click at [123, 182] on div at bounding box center [123, 180] width 6 height 6
type input "1A1B18"
click at [419, 202] on p "Hyaluronic Acid" at bounding box center [416, 202] width 57 height 9
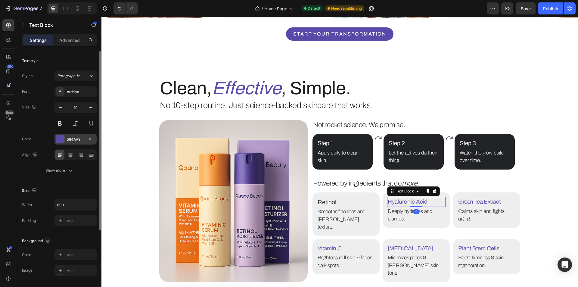
click at [57, 140] on div at bounding box center [60, 139] width 8 height 8
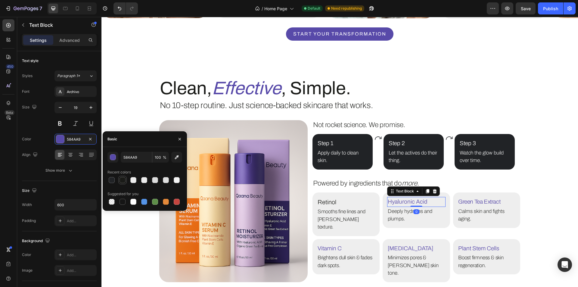
click at [122, 180] on div at bounding box center [123, 180] width 6 height 6
type input "1A1B18"
click at [500, 204] on p "Green Tea Extract" at bounding box center [486, 202] width 57 height 9
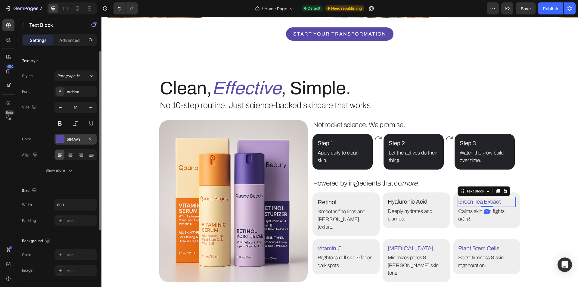
drag, startPoint x: 61, startPoint y: 142, endPoint x: 98, endPoint y: 152, distance: 38.6
click at [61, 142] on div at bounding box center [60, 139] width 8 height 8
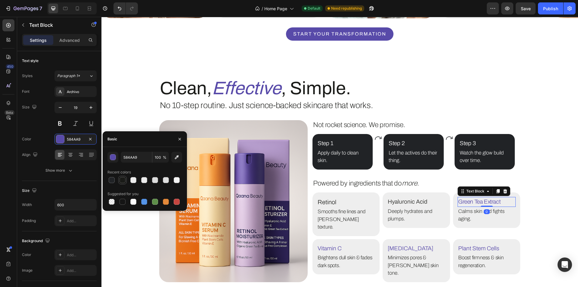
click at [121, 181] on div at bounding box center [123, 180] width 6 height 6
type input "1A1B18"
click at [343, 244] on p "Vitamin C" at bounding box center [346, 248] width 57 height 9
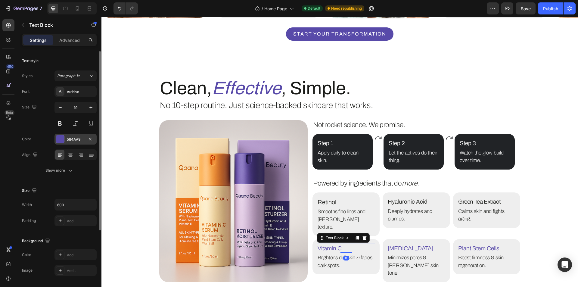
click at [62, 141] on div at bounding box center [60, 139] width 8 height 8
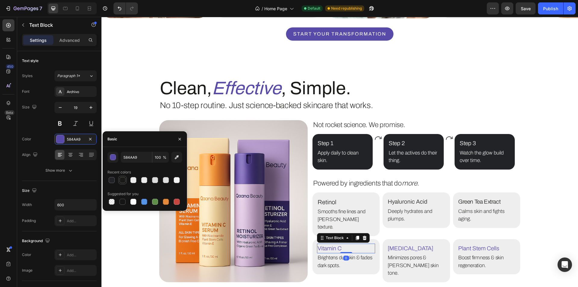
click at [123, 180] on div at bounding box center [123, 180] width 6 height 6
type input "1A1B18"
click at [420, 244] on p "[MEDICAL_DATA]" at bounding box center [416, 248] width 57 height 9
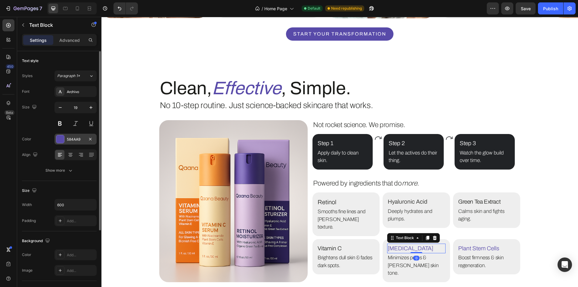
click at [61, 140] on div at bounding box center [60, 139] width 8 height 8
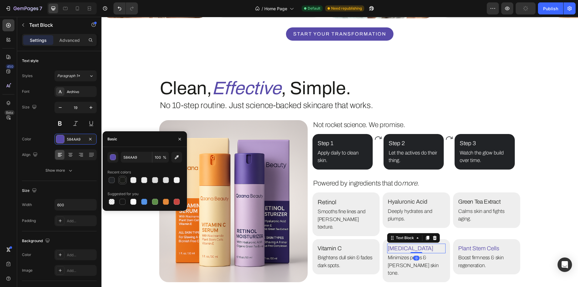
click at [126, 178] on div at bounding box center [122, 179] width 7 height 7
type input "1A1B18"
click at [472, 244] on p "Plant Stem Cells" at bounding box center [486, 248] width 57 height 9
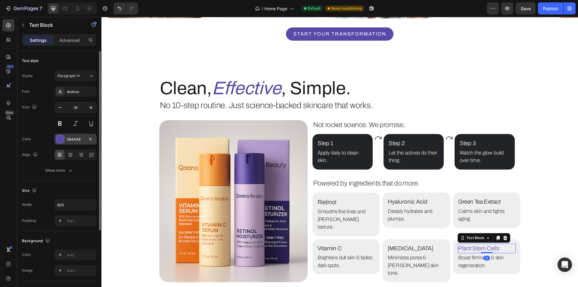
click at [59, 143] on div at bounding box center [60, 139] width 8 height 8
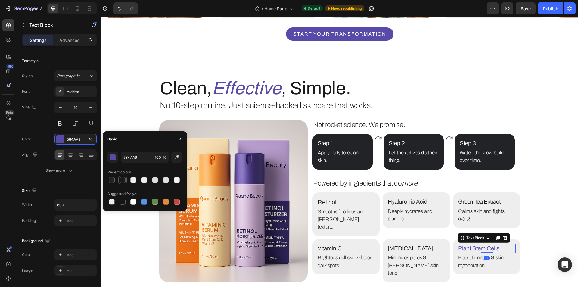
click at [125, 180] on div at bounding box center [123, 180] width 6 height 6
type input "1A1B18"
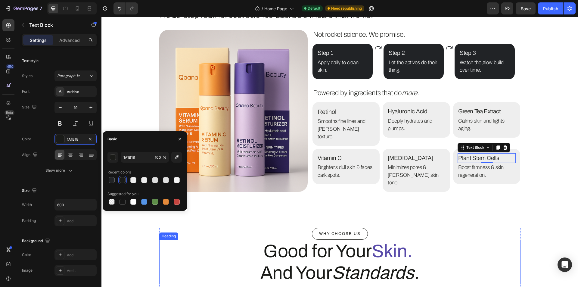
drag, startPoint x: 362, startPoint y: 242, endPoint x: 368, endPoint y: 238, distance: 7.0
click at [362, 242] on h2 "Good for Your Skin. And Your Standards." at bounding box center [339, 262] width 361 height 45
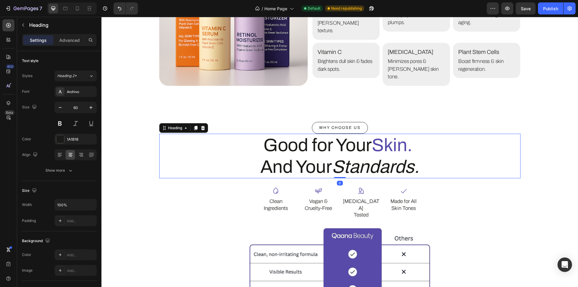
scroll to position [1303, 0]
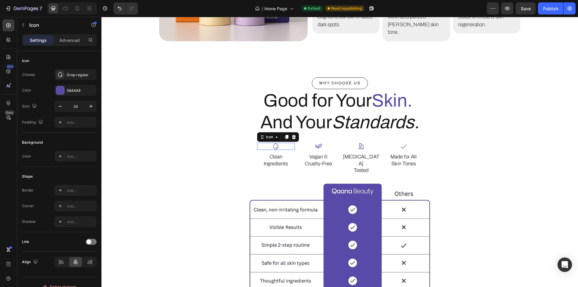
click at [276, 143] on icon at bounding box center [275, 146] width 7 height 7
click at [60, 94] on div at bounding box center [60, 90] width 8 height 8
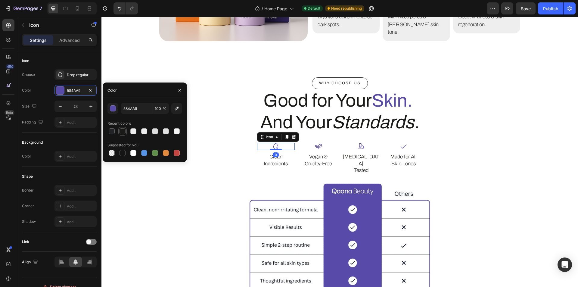
click at [123, 130] on div at bounding box center [123, 131] width 6 height 6
type input "1A1B18"
click at [312, 143] on div "Icon" at bounding box center [319, 146] width 38 height 7
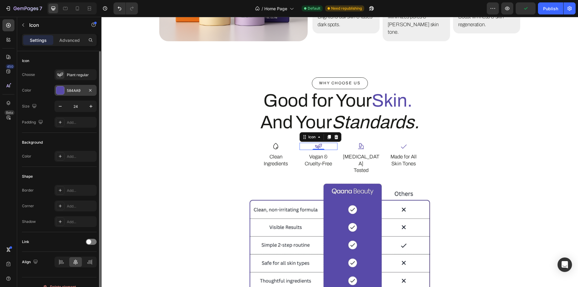
click at [61, 89] on div at bounding box center [60, 90] width 8 height 8
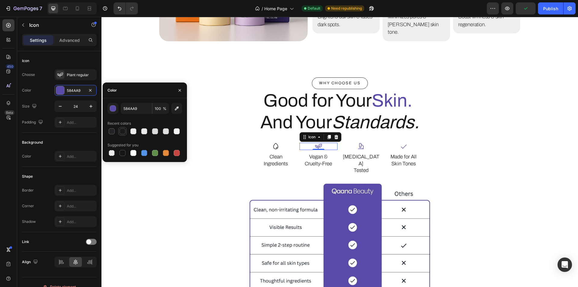
click at [119, 132] on div at bounding box center [122, 131] width 7 height 7
type input "1A1B18"
click at [359, 143] on icon at bounding box center [361, 146] width 6 height 6
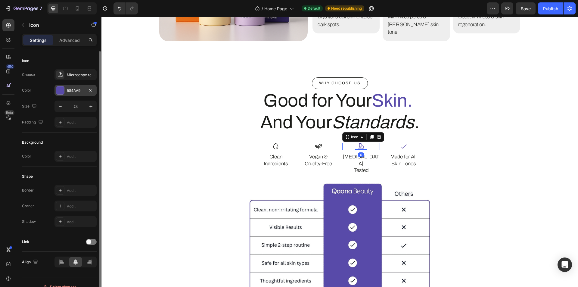
click at [63, 92] on div at bounding box center [60, 90] width 8 height 8
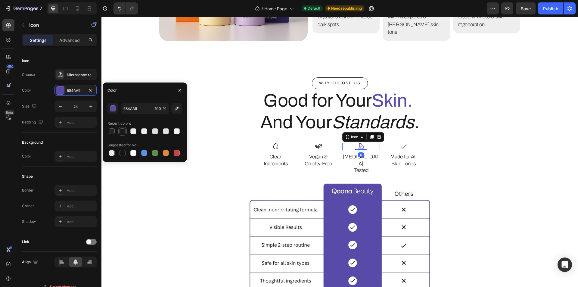
click at [120, 130] on div at bounding box center [123, 131] width 6 height 6
type input "1A1B18"
click at [406, 143] on div "Icon Made for All Skin Tones Text Block" at bounding box center [404, 158] width 38 height 31
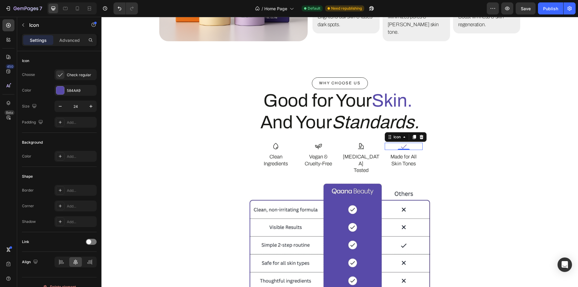
click at [413, 143] on div "Icon 0" at bounding box center [404, 146] width 38 height 7
click at [57, 88] on div at bounding box center [60, 90] width 8 height 8
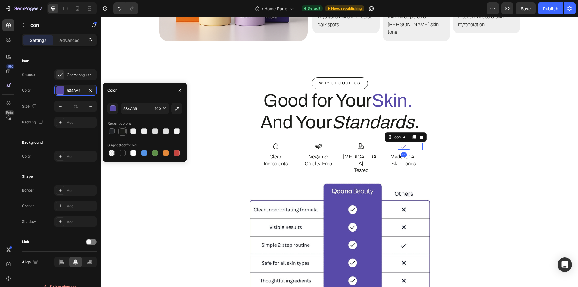
drag, startPoint x: 123, startPoint y: 133, endPoint x: 337, endPoint y: 145, distance: 214.7
click at [123, 133] on div at bounding box center [123, 131] width 6 height 6
type input "1A1B18"
click at [509, 183] on div at bounding box center [339, 249] width 361 height 132
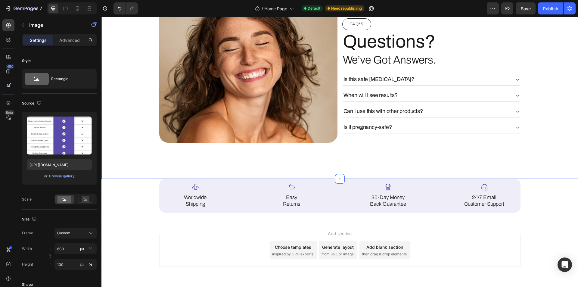
scroll to position [1646, 0]
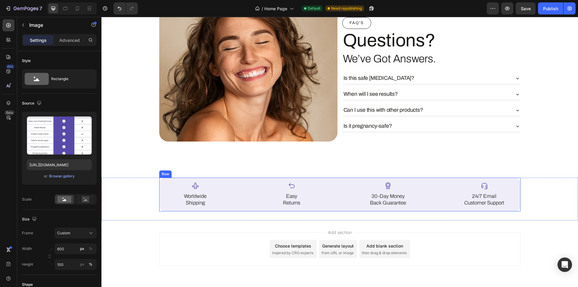
click at [251, 186] on div "Icon Worldwide Shipping Text Block Icon Easy Returns Text Block Icon 30-Day Mon…" at bounding box center [339, 195] width 361 height 34
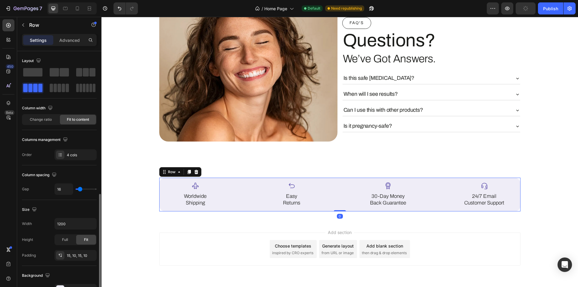
scroll to position [90, 0]
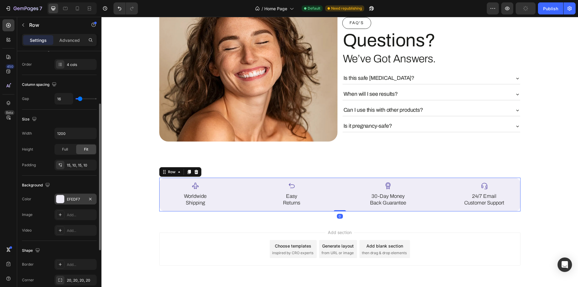
click at [61, 196] on div at bounding box center [60, 199] width 8 height 8
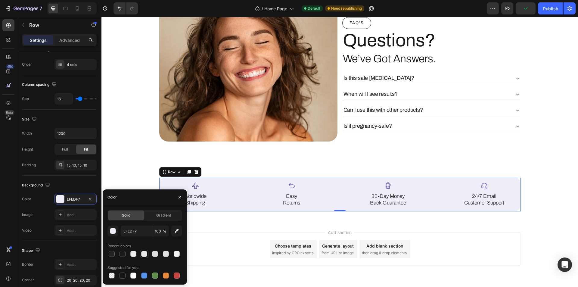
click at [140, 254] on div at bounding box center [144, 254] width 8 height 8
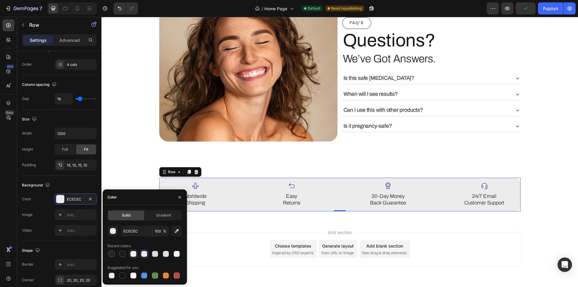
click at [135, 253] on div at bounding box center [133, 254] width 6 height 6
type input "EEEEEE"
click at [180, 198] on icon "button" at bounding box center [179, 197] width 5 height 5
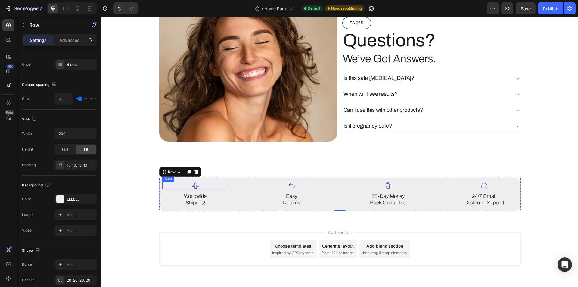
click at [195, 182] on icon at bounding box center [195, 185] width 6 height 6
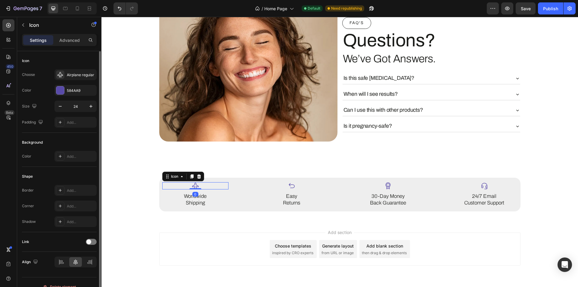
click at [54, 91] on div "Color 584AA9" at bounding box center [59, 90] width 75 height 11
click at [56, 91] on div at bounding box center [60, 90] width 8 height 8
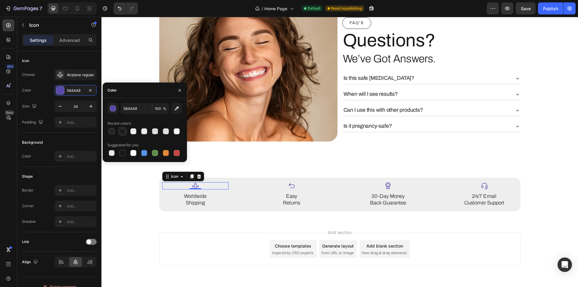
click at [120, 133] on div at bounding box center [123, 131] width 6 height 6
type input "1A1B18"
click at [288, 182] on icon at bounding box center [291, 185] width 7 height 7
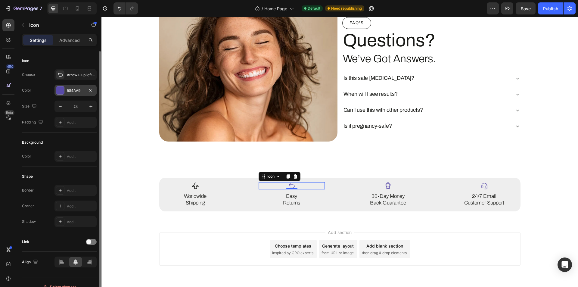
click at [61, 89] on div at bounding box center [60, 90] width 8 height 8
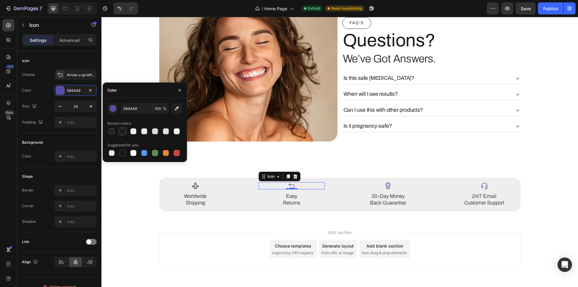
click at [123, 130] on div at bounding box center [123, 131] width 6 height 6
type input "1A1B18"
click at [394, 182] on div "Icon" at bounding box center [388, 185] width 66 height 7
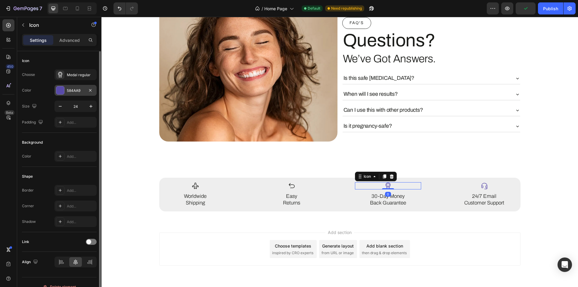
click at [62, 91] on div at bounding box center [60, 90] width 8 height 8
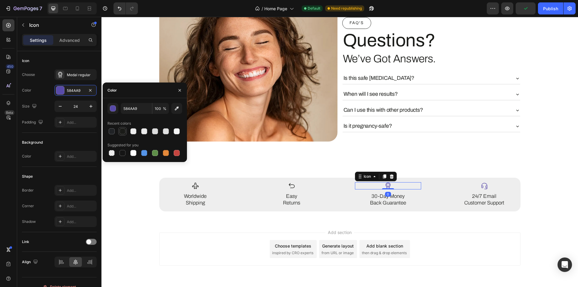
click at [123, 130] on div at bounding box center [123, 131] width 6 height 6
type input "1A1B18"
click at [494, 182] on div "Icon" at bounding box center [484, 185] width 66 height 7
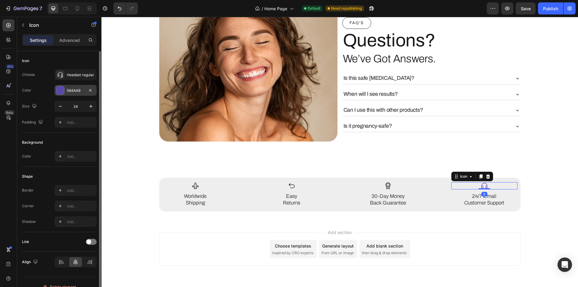
click at [58, 89] on div at bounding box center [60, 90] width 8 height 8
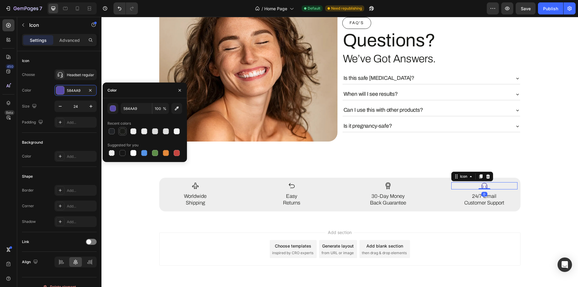
click at [119, 131] on div at bounding box center [122, 131] width 7 height 7
type input "1A1B18"
click at [232, 232] on div "Add section Choose templates inspired by CRO experts Generate layout from URL o…" at bounding box center [339, 248] width 361 height 33
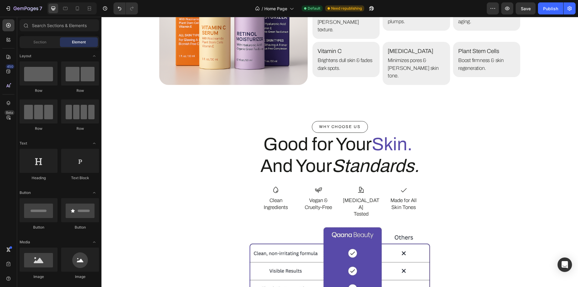
scroll to position [1255, 0]
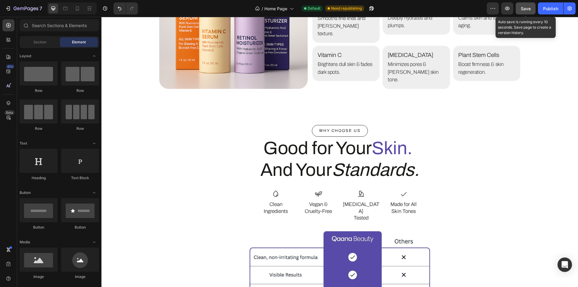
click at [531, 8] on button "Save" at bounding box center [526, 8] width 20 height 12
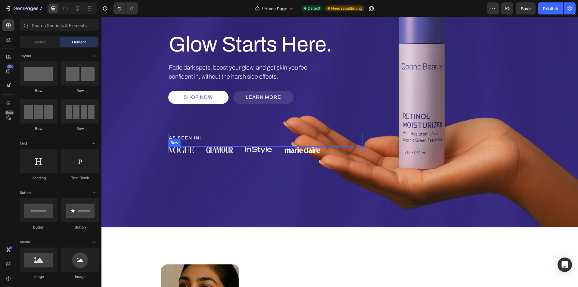
scroll to position [0, 0]
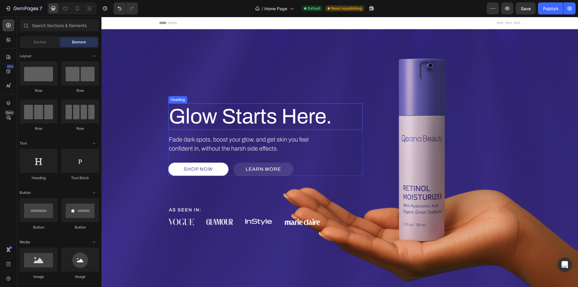
click at [241, 117] on h2 "Glow Starts Here." at bounding box center [265, 116] width 195 height 26
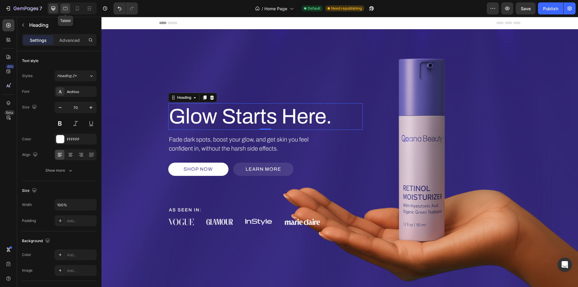
click at [68, 9] on icon at bounding box center [65, 8] width 6 height 6
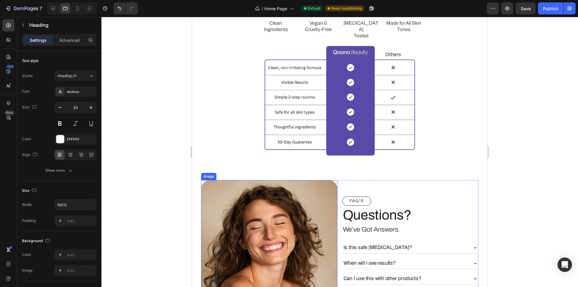
scroll to position [1295, 0]
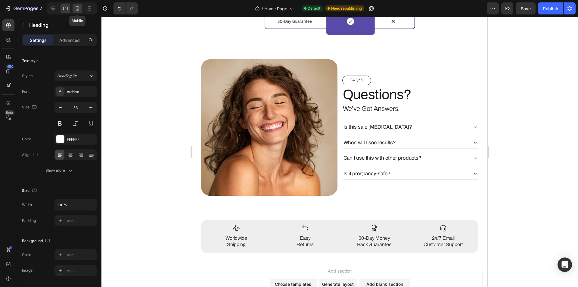
click at [75, 5] on div at bounding box center [78, 9] width 10 height 10
type input "40"
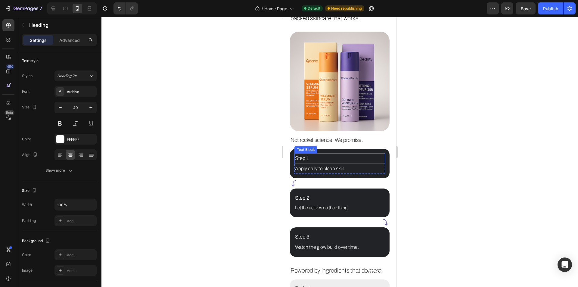
scroll to position [833, 0]
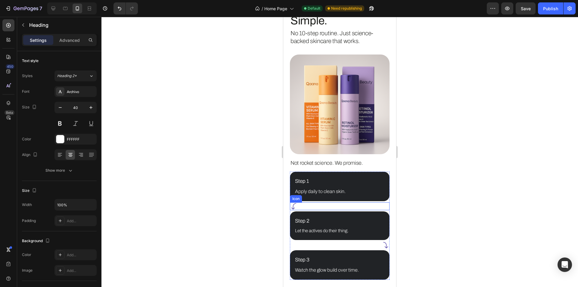
click at [298, 202] on div "Icon" at bounding box center [340, 206] width 100 height 8
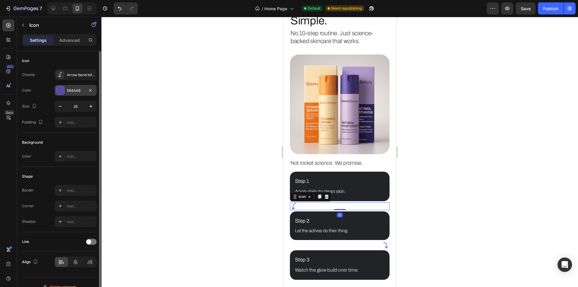
click at [57, 92] on div at bounding box center [60, 90] width 8 height 8
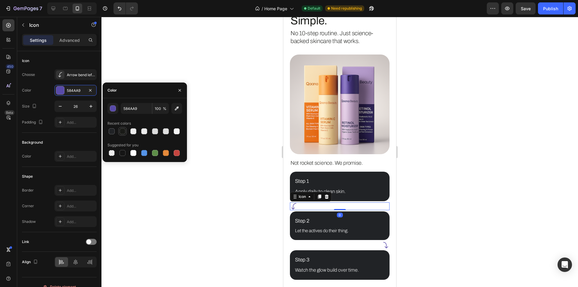
click at [121, 133] on div at bounding box center [123, 131] width 6 height 6
type input "1A1B18"
click at [382, 241] on icon at bounding box center [386, 245] width 8 height 8
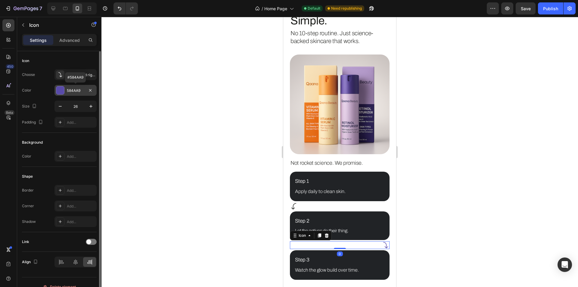
click at [60, 91] on div at bounding box center [60, 90] width 8 height 8
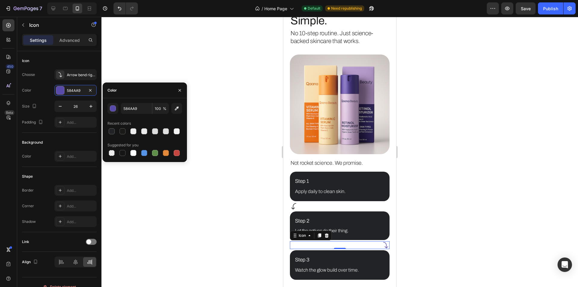
click at [112, 132] on div at bounding box center [112, 131] width 6 height 6
type input "212326"
click at [304, 202] on div "Icon" at bounding box center [340, 206] width 100 height 8
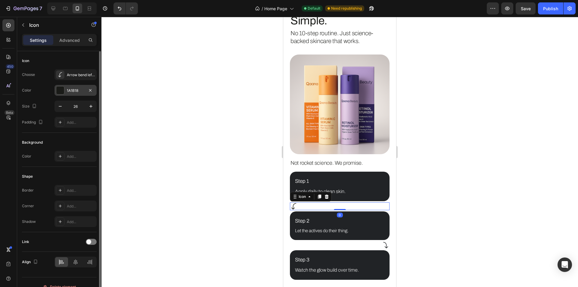
click at [63, 89] on div at bounding box center [60, 90] width 8 height 8
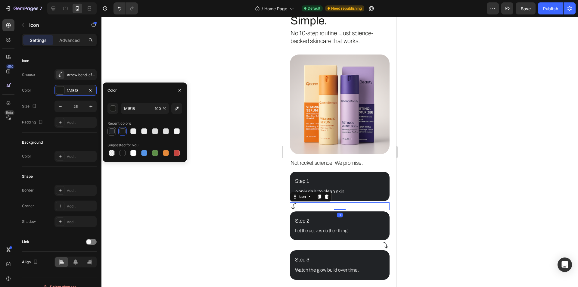
drag, startPoint x: 108, startPoint y: 129, endPoint x: 73, endPoint y: 138, distance: 36.5
click at [108, 129] on div at bounding box center [111, 131] width 7 height 7
type input "212326"
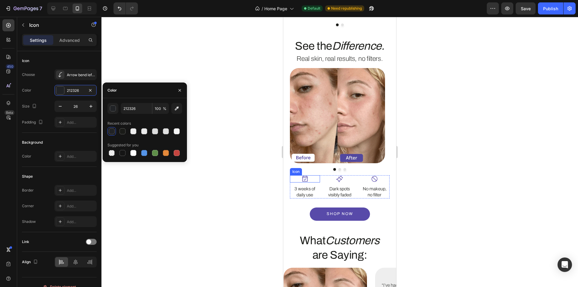
scroll to position [582, 0]
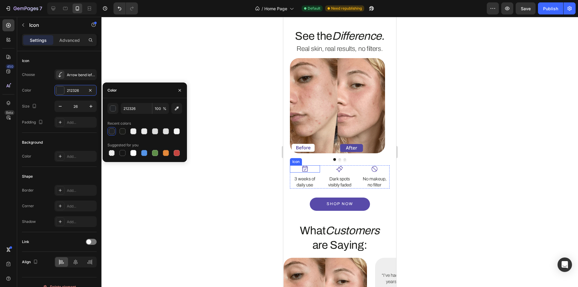
click at [303, 170] on icon at bounding box center [304, 168] width 7 height 7
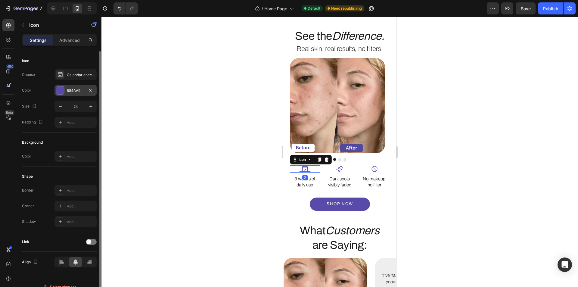
click at [63, 95] on div "584AA9" at bounding box center [76, 90] width 42 height 11
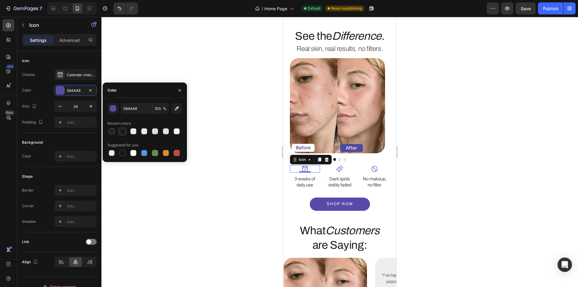
click at [121, 131] on div at bounding box center [123, 131] width 6 height 6
type input "1A1B18"
click at [338, 170] on icon at bounding box center [339, 168] width 7 height 7
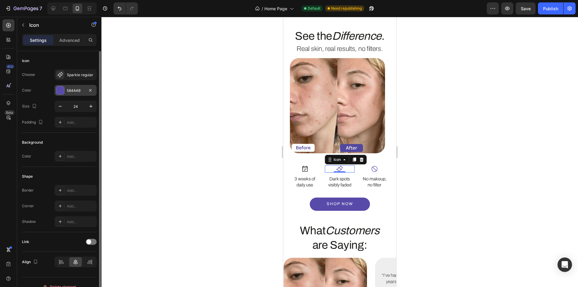
click at [63, 91] on div at bounding box center [60, 90] width 8 height 8
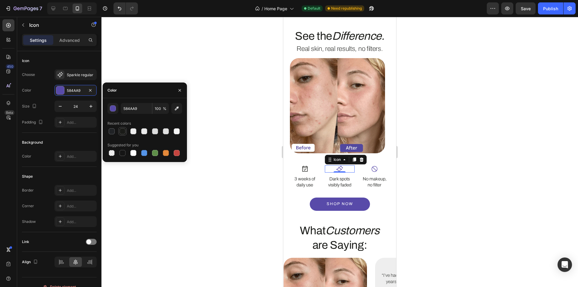
click at [120, 131] on div at bounding box center [123, 131] width 6 height 6
type input "1A1B18"
click at [371, 169] on icon at bounding box center [374, 168] width 7 height 7
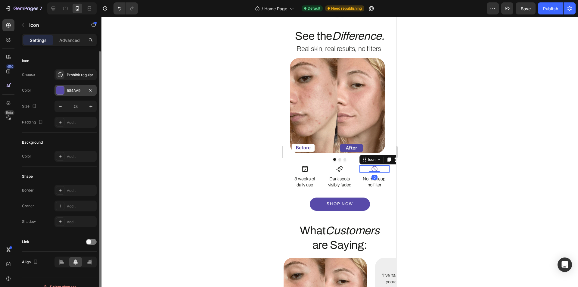
click at [61, 92] on div at bounding box center [60, 90] width 8 height 8
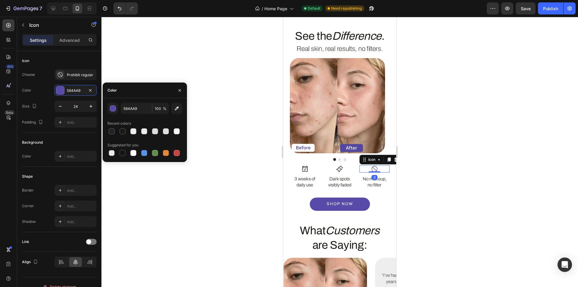
drag, startPoint x: 123, startPoint y: 132, endPoint x: 266, endPoint y: 190, distance: 155.0
click at [122, 132] on div at bounding box center [123, 131] width 6 height 6
type input "1A1B18"
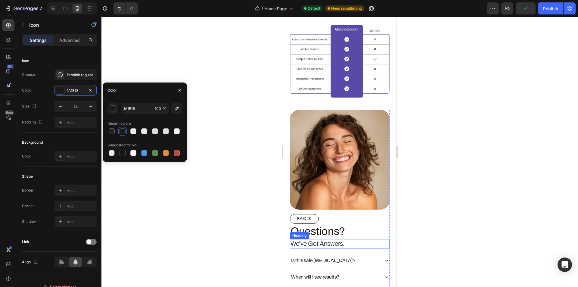
scroll to position [1606, 0]
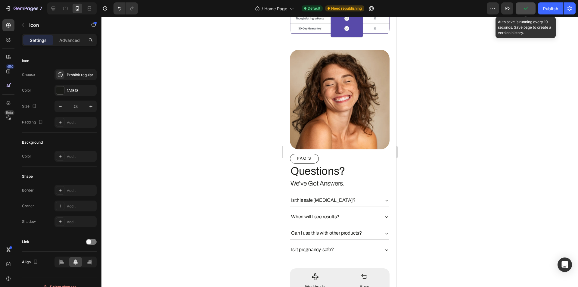
click at [525, 11] on icon "button" at bounding box center [526, 8] width 6 height 6
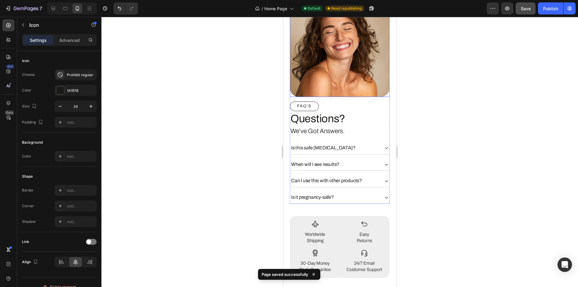
scroll to position [1756, 0]
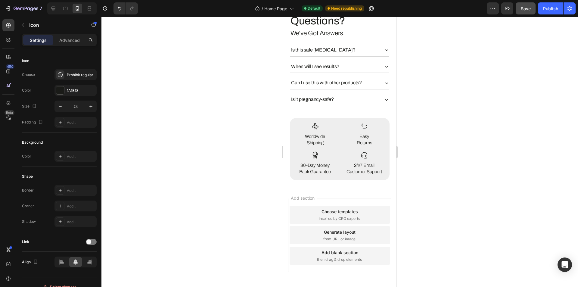
click at [204, 157] on div at bounding box center [339, 152] width 477 height 270
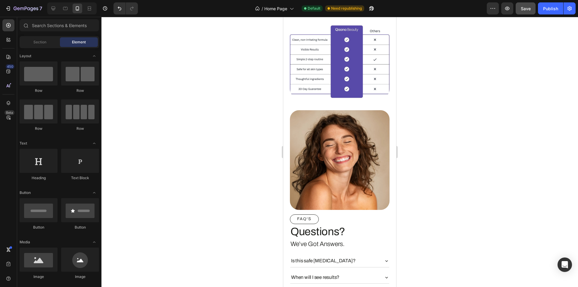
scroll to position [1425, 0]
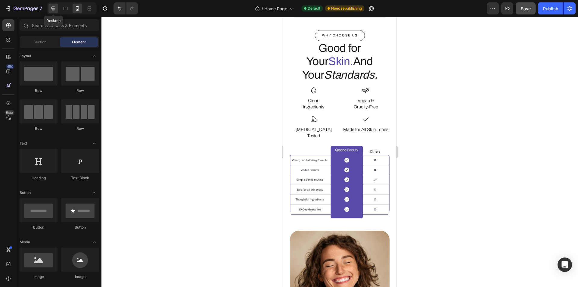
click at [52, 10] on icon at bounding box center [53, 8] width 6 height 6
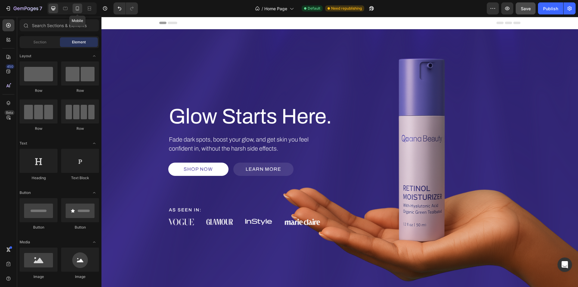
click at [81, 11] on div at bounding box center [78, 9] width 10 height 10
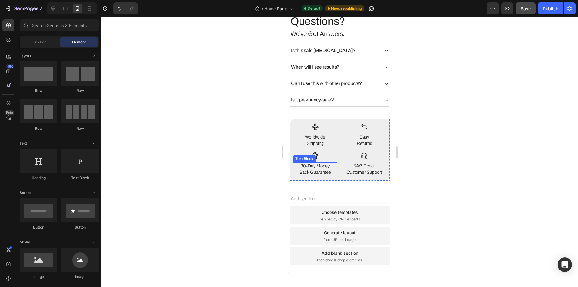
scroll to position [1756, 0]
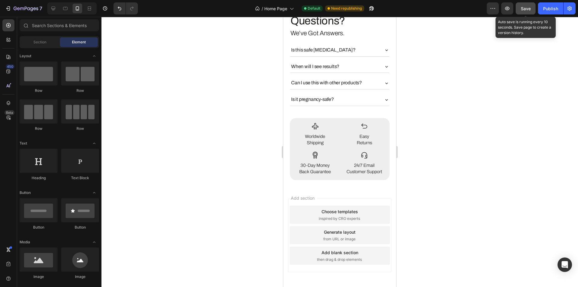
click at [528, 8] on span "Save" at bounding box center [526, 8] width 10 height 5
click at [523, 8] on span "Save" at bounding box center [526, 8] width 10 height 5
